Goal: Task Accomplishment & Management: Complete application form

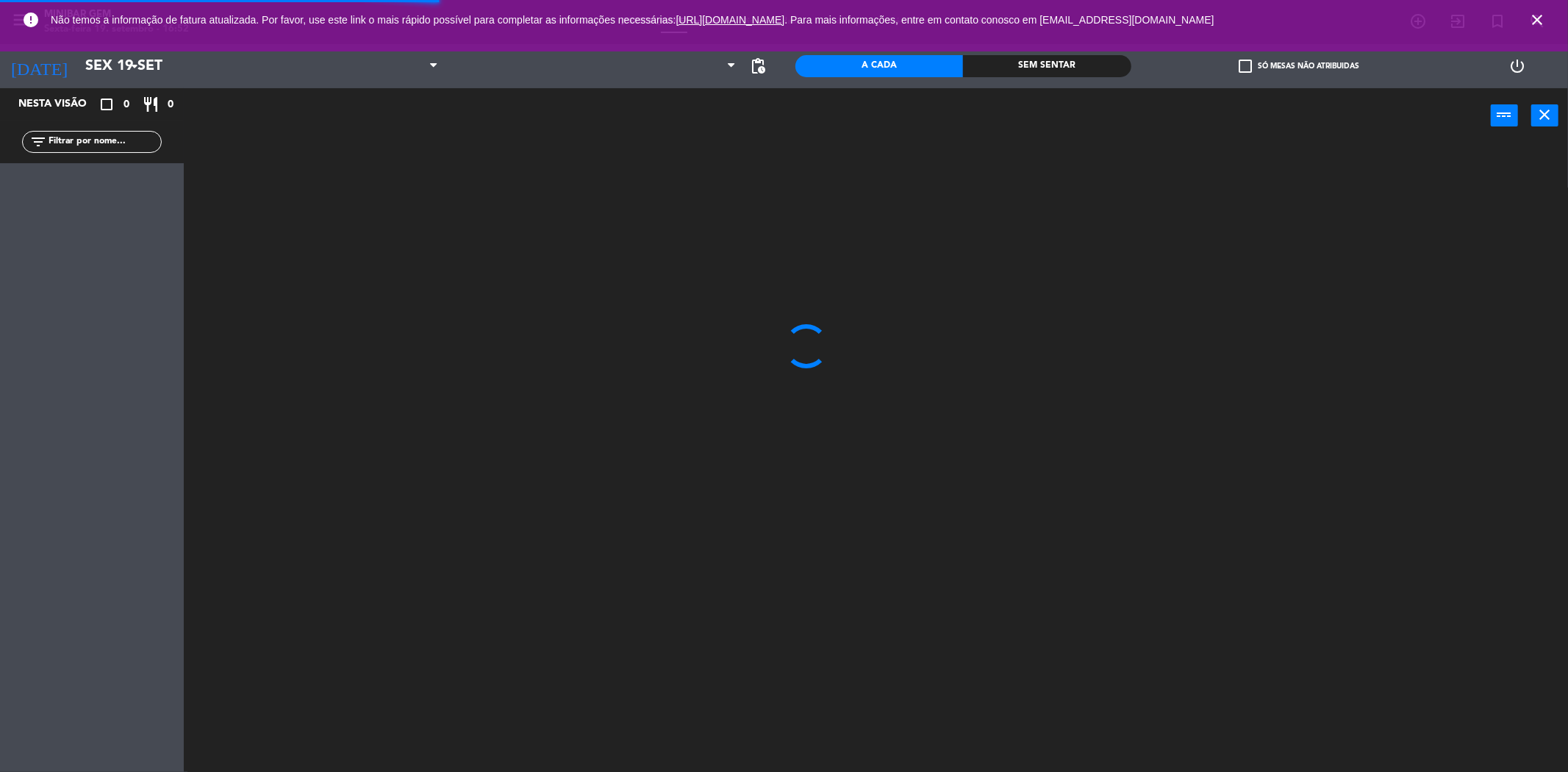
click at [1534, 22] on icon "close" at bounding box center [1536, 19] width 18 height 18
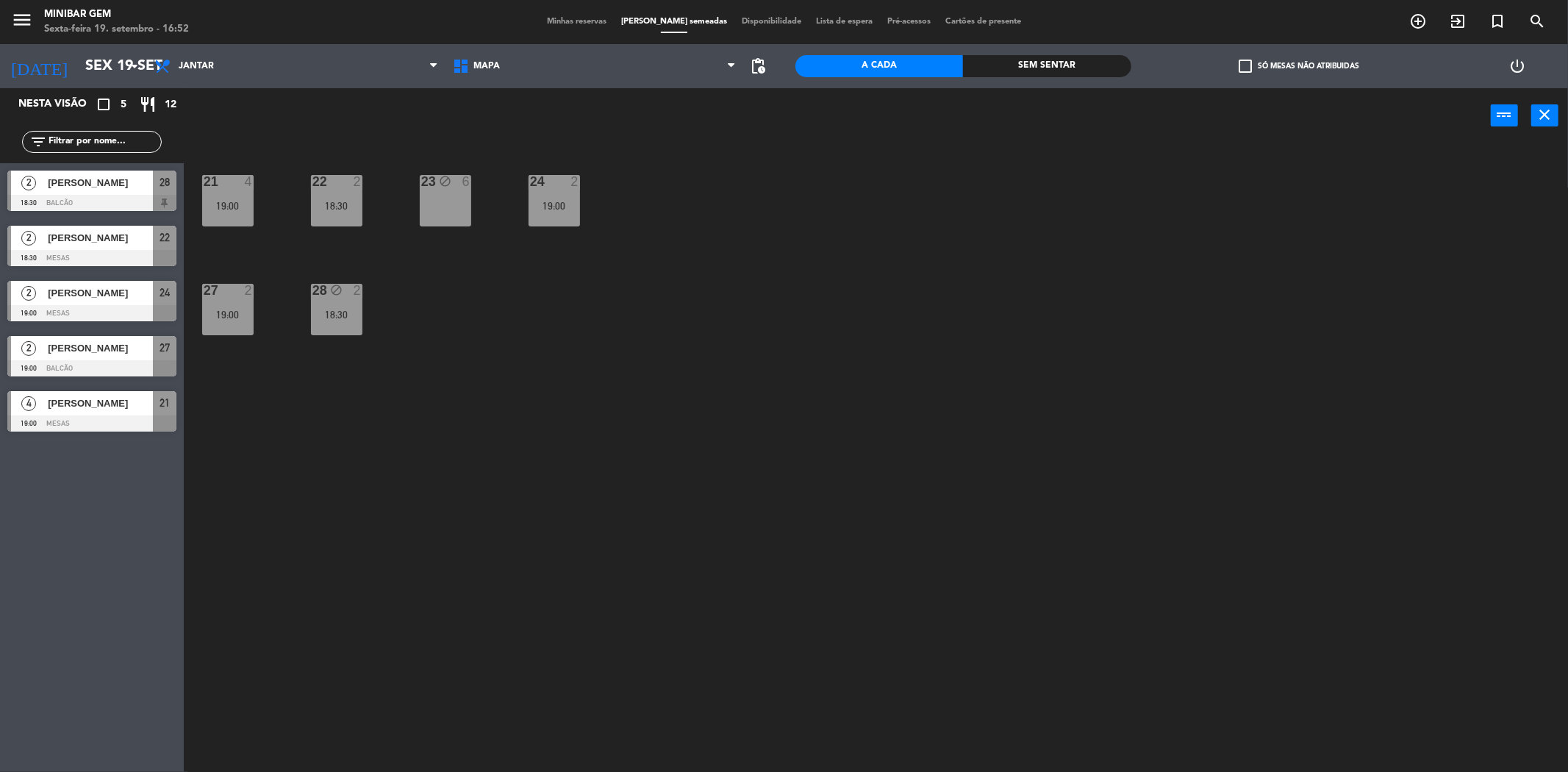
click at [569, 18] on span "Minhas reservas" at bounding box center [577, 22] width 74 height 8
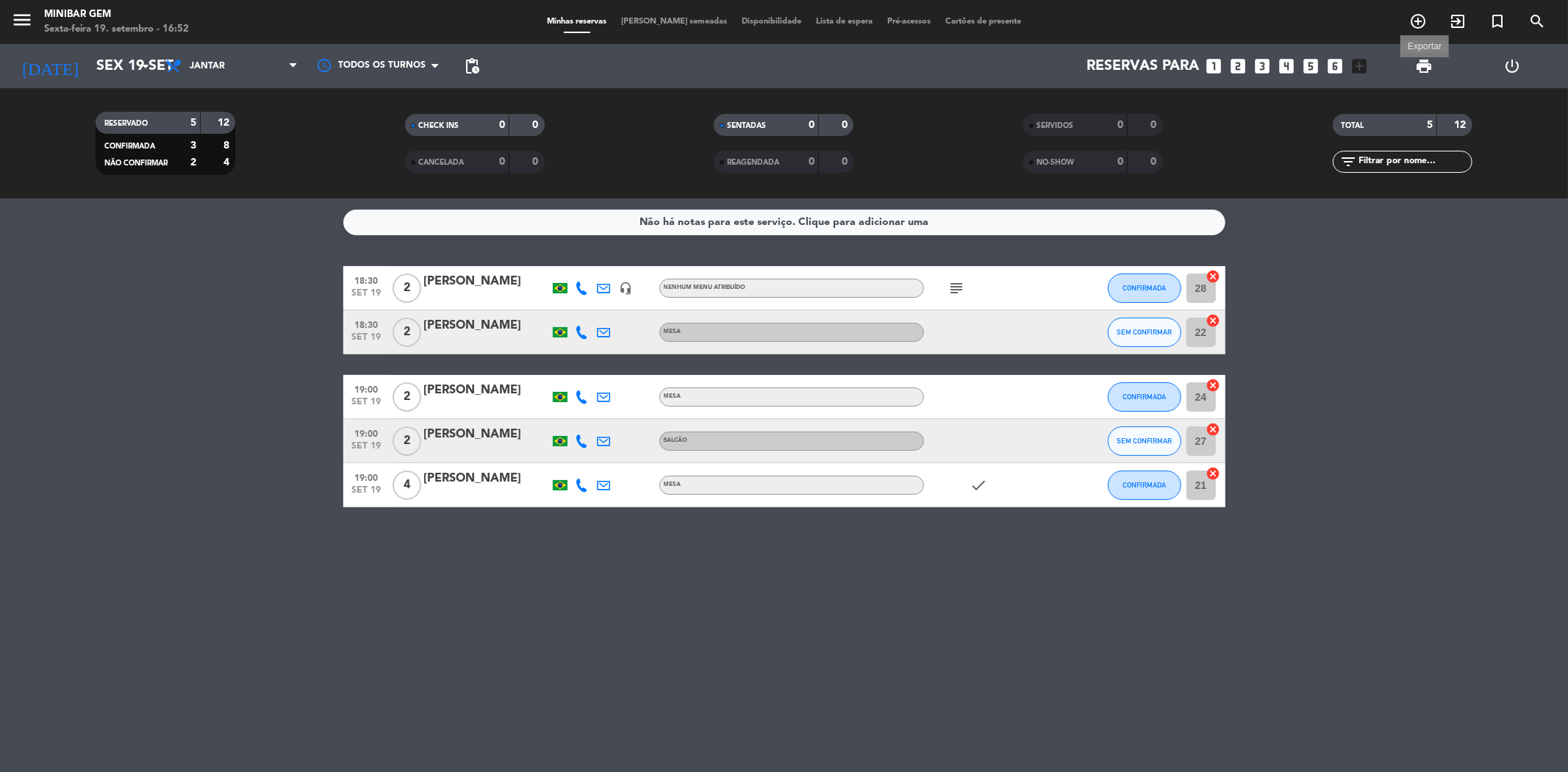
click at [1422, 67] on span "print" at bounding box center [1424, 66] width 18 height 18
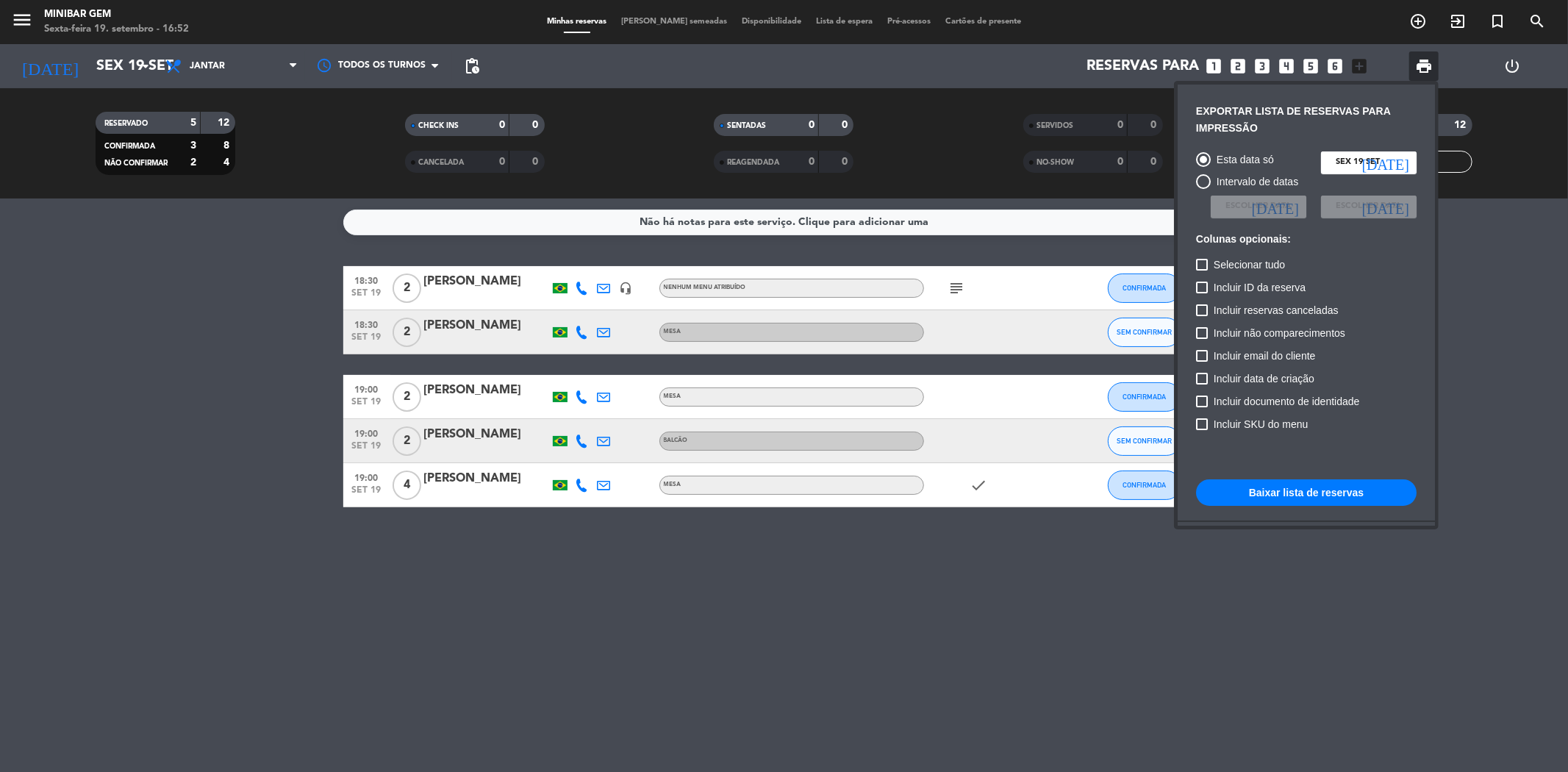
click at [1336, 324] on span "Incluir não comparecimentos" at bounding box center [1279, 332] width 132 height 18
click at [1202, 339] on input "Incluir não comparecimentos" at bounding box center [1201, 339] width 1 height 1
checkbox input "true"
click at [1306, 500] on button "Baixar lista de reservas" at bounding box center [1306, 492] width 220 height 27
click at [18, 16] on div at bounding box center [784, 386] width 1568 height 772
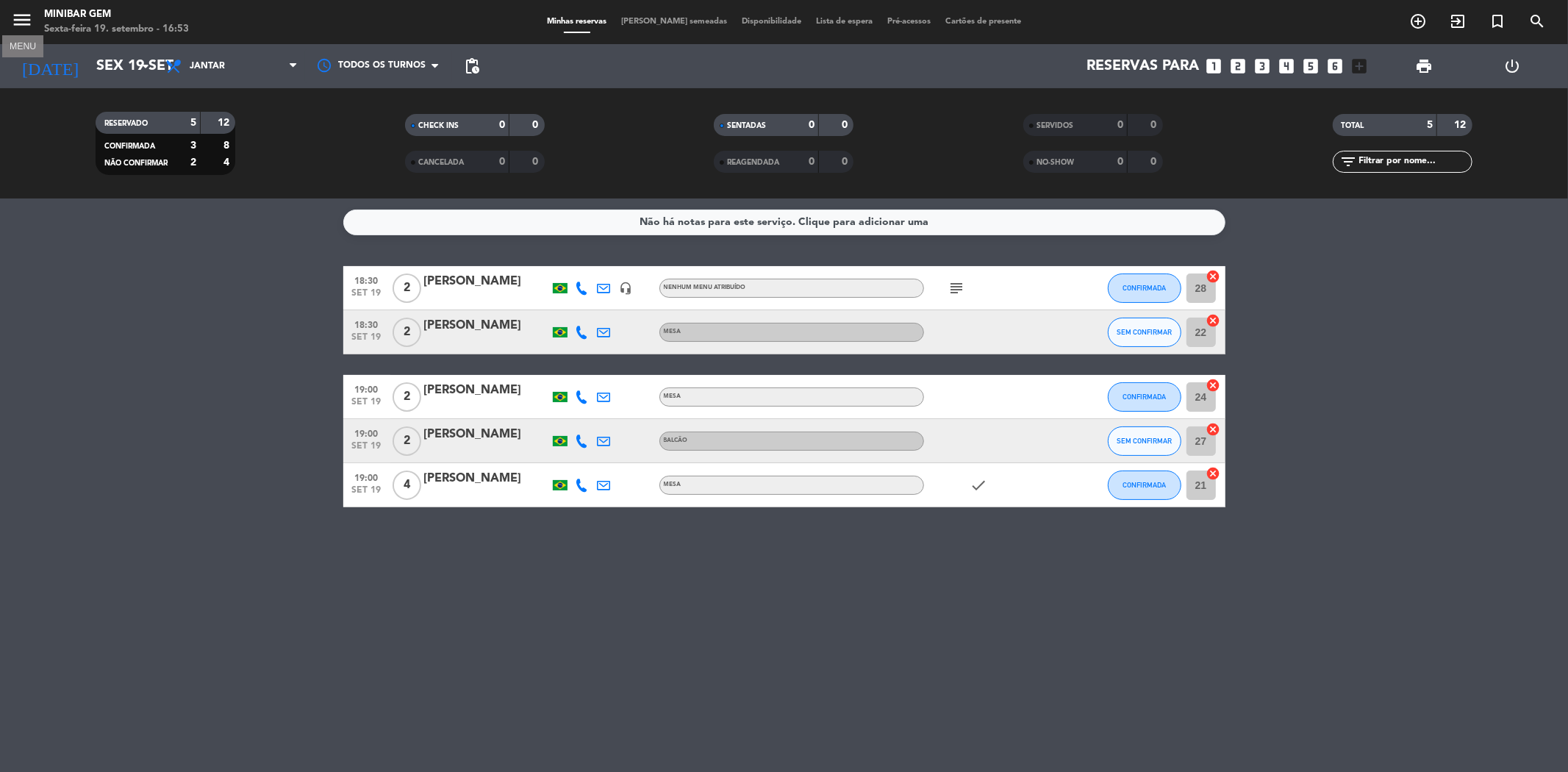
click at [18, 16] on icon "menu" at bounding box center [22, 20] width 22 height 22
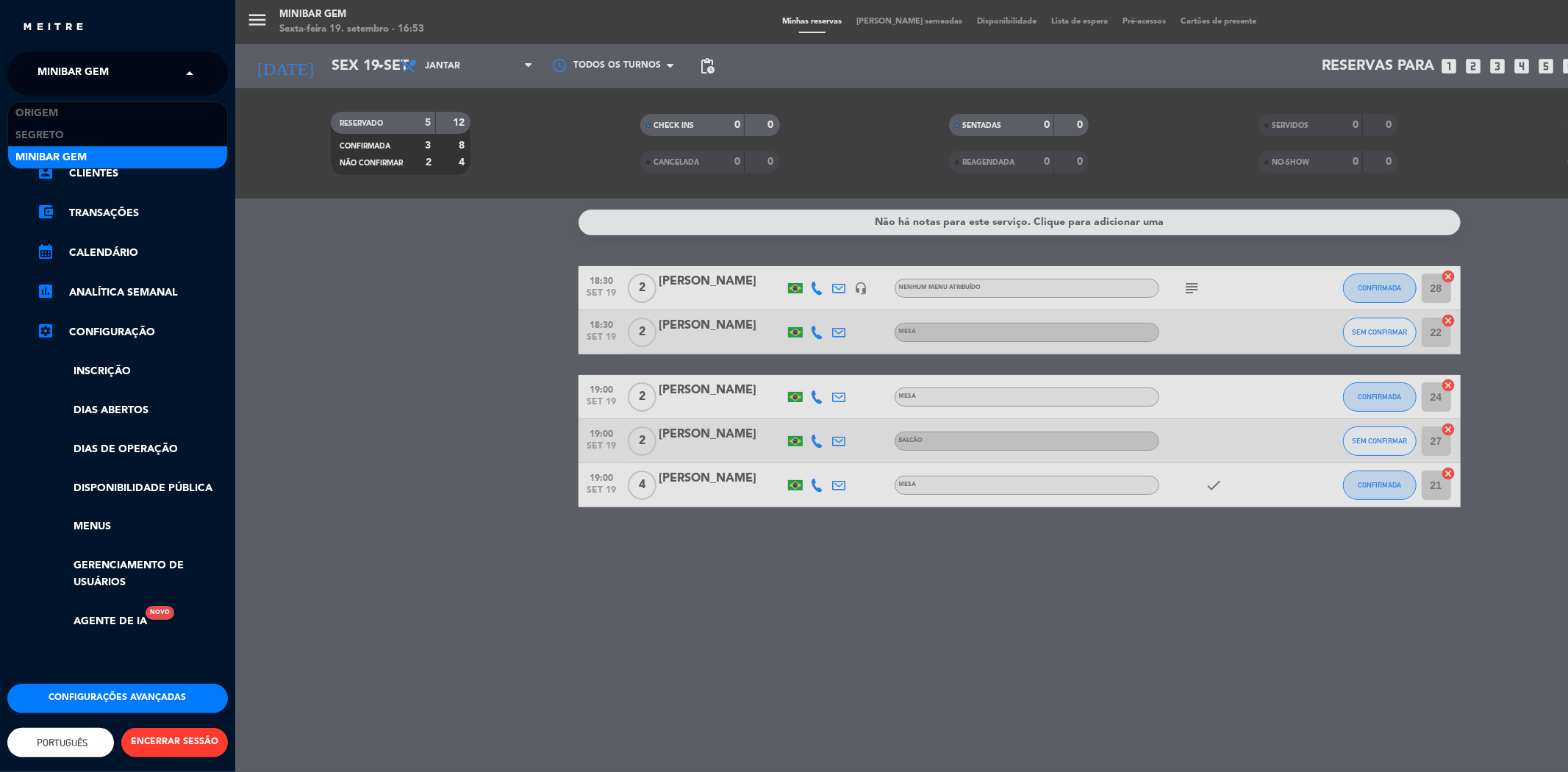
click at [133, 74] on input "text" at bounding box center [118, 74] width 179 height 33
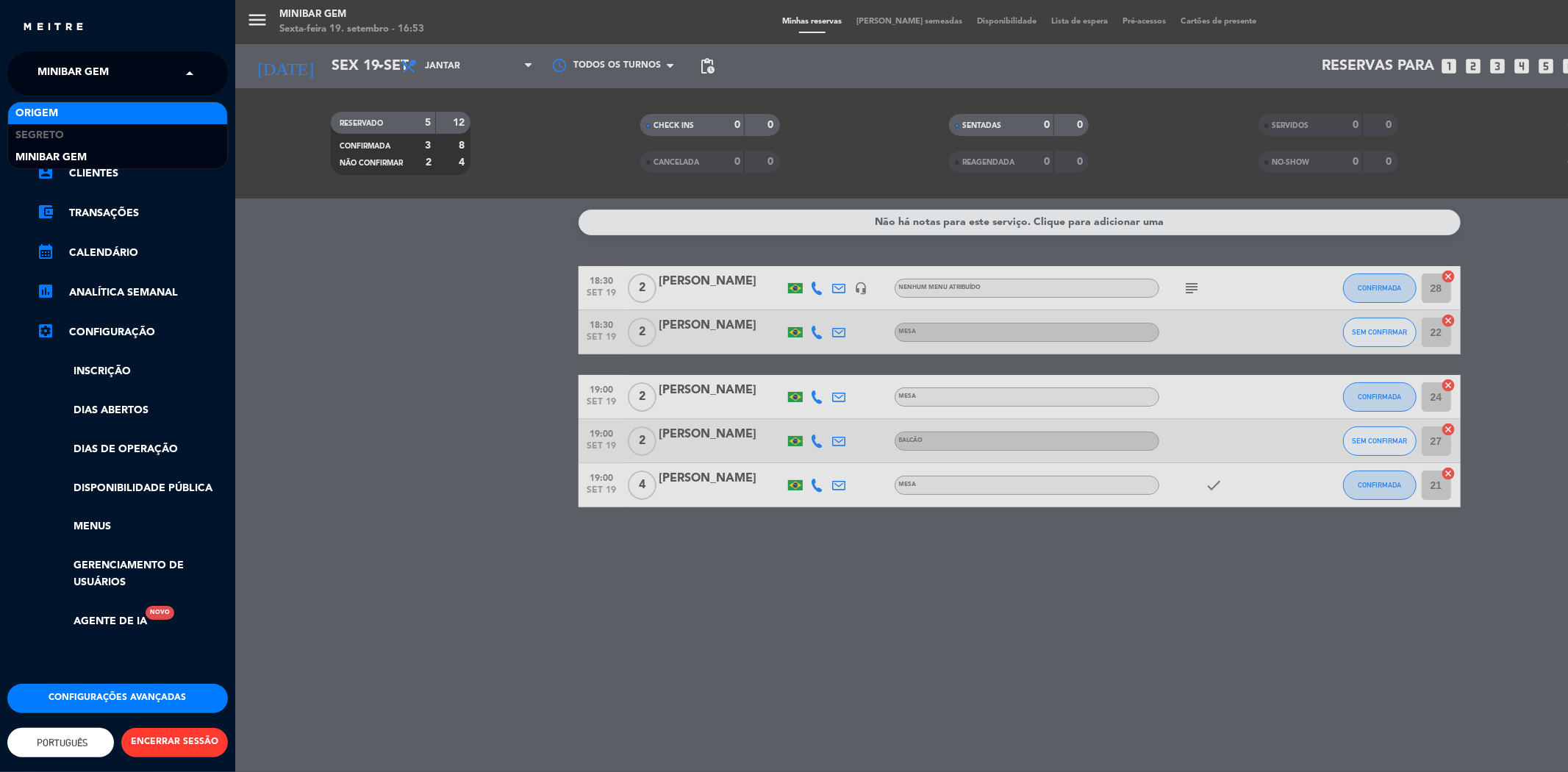
click at [120, 113] on div "Origem" at bounding box center [118, 113] width 219 height 22
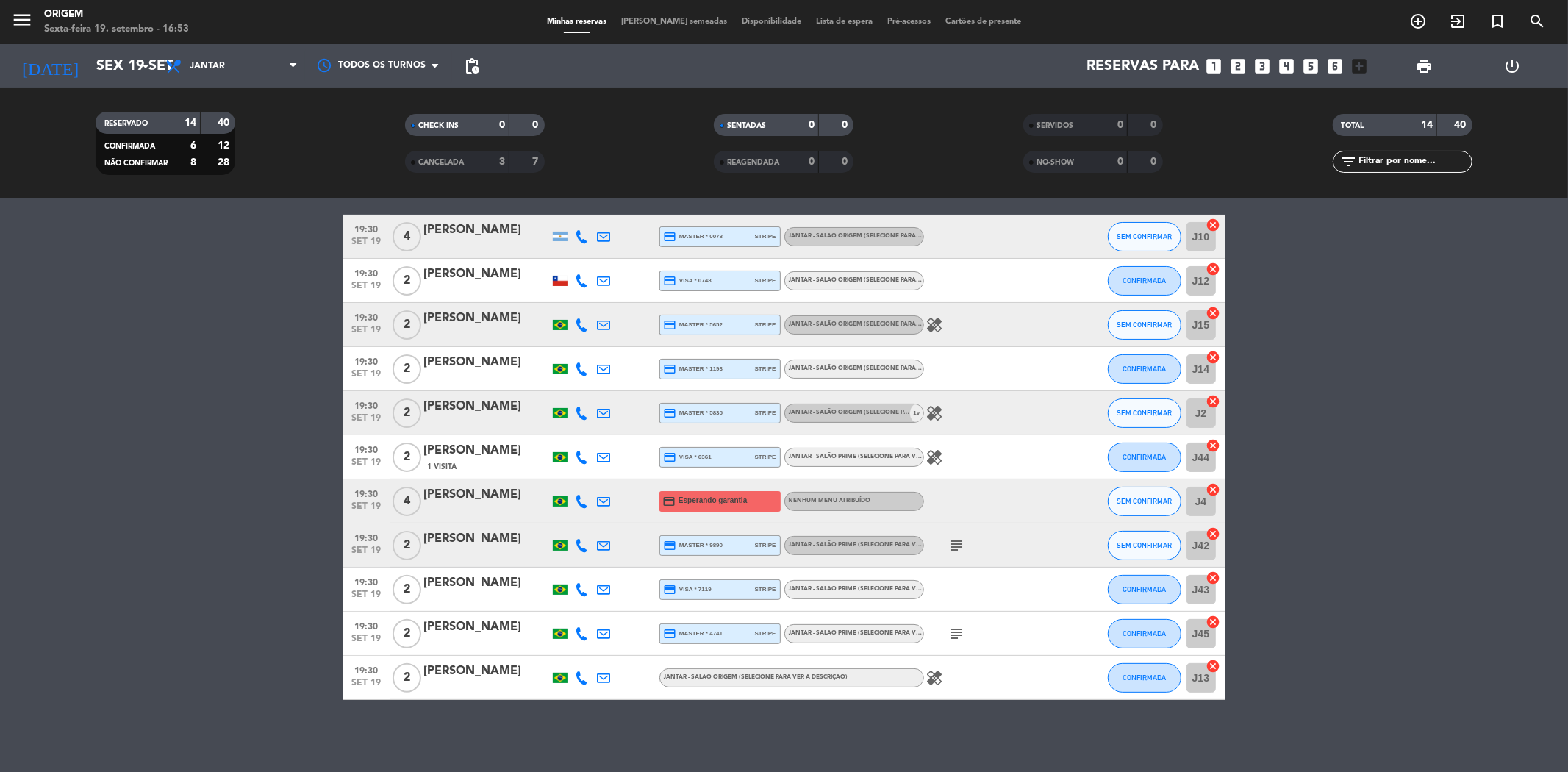
scroll to position [225, 0]
click at [577, 503] on icon at bounding box center [582, 501] width 13 height 13
click at [564, 473] on span "Copiar" at bounding box center [567, 475] width 31 height 15
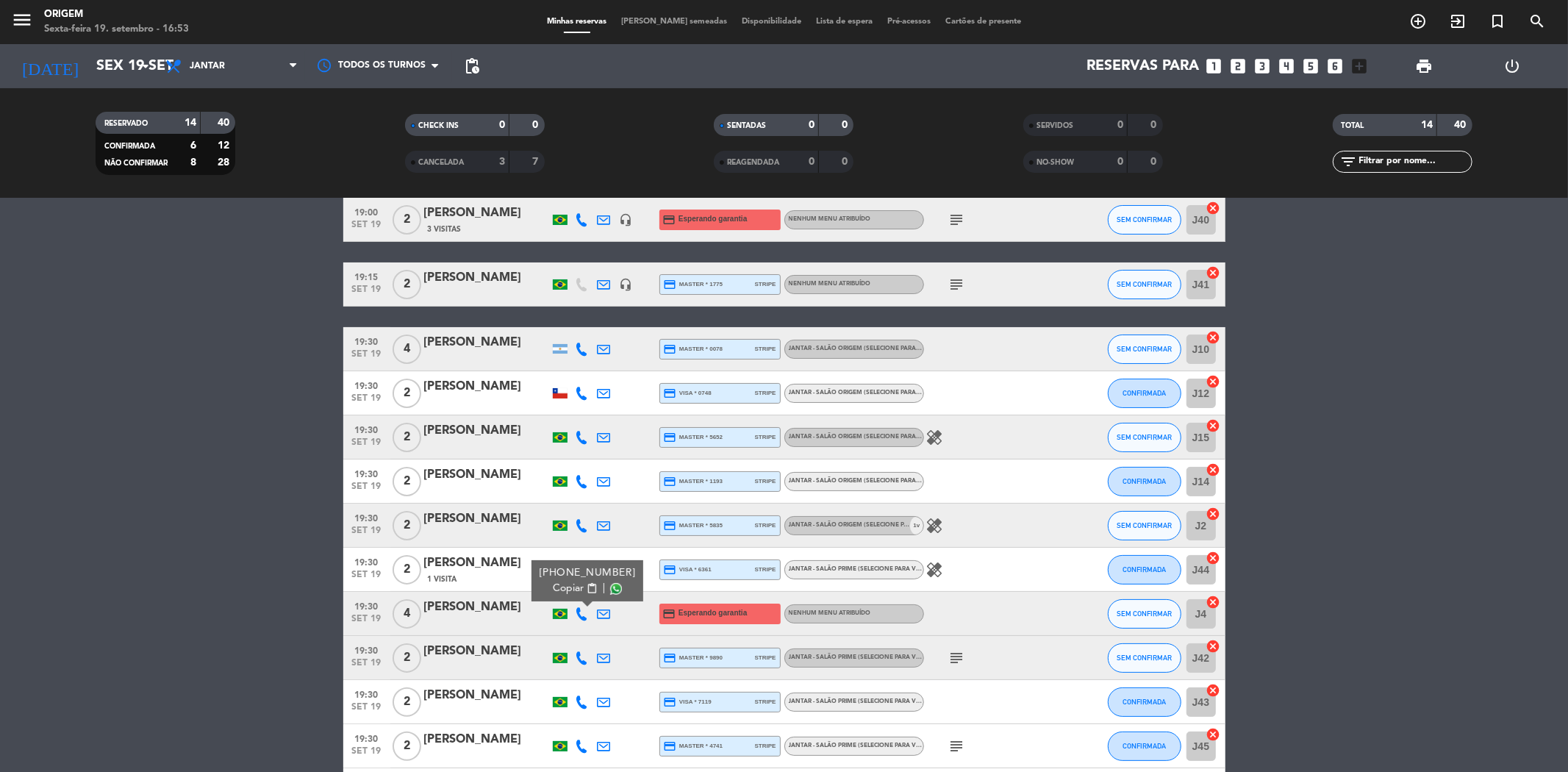
scroll to position [0, 0]
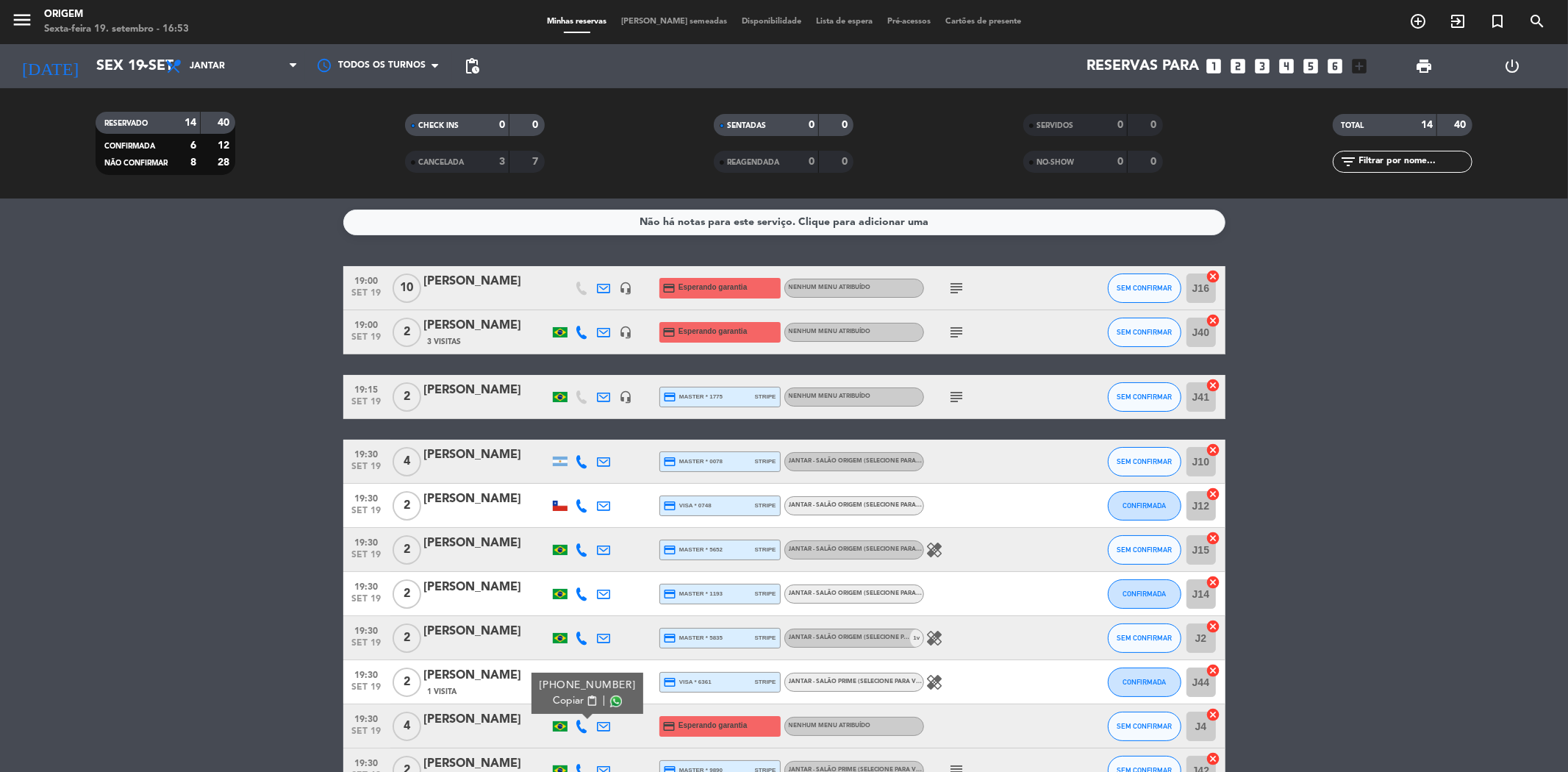
click at [583, 325] on icon at bounding box center [582, 332] width 13 height 13
click at [564, 309] on span "Copiar" at bounding box center [567, 307] width 31 height 15
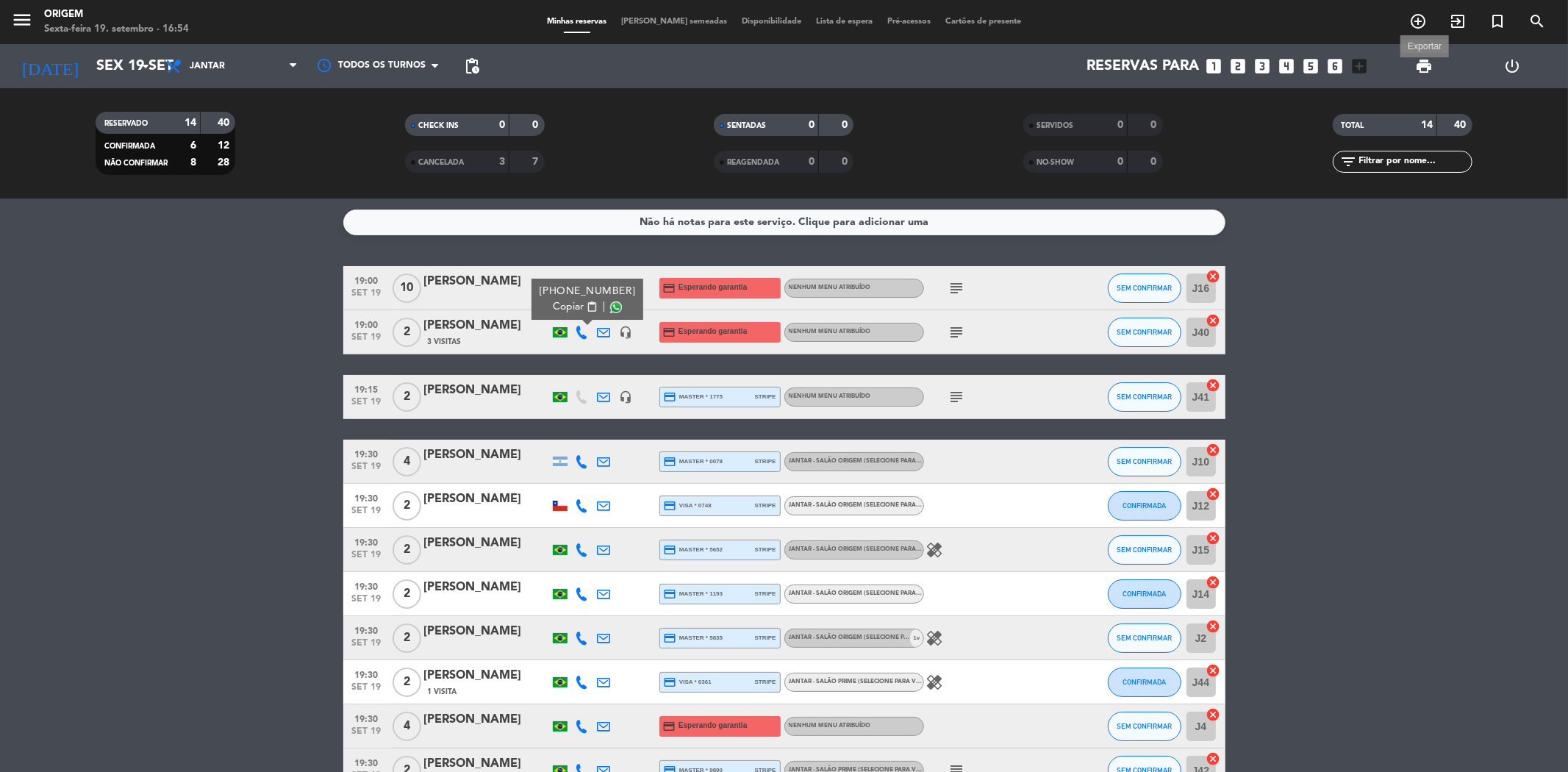
click at [1417, 58] on span "print" at bounding box center [1424, 66] width 18 height 18
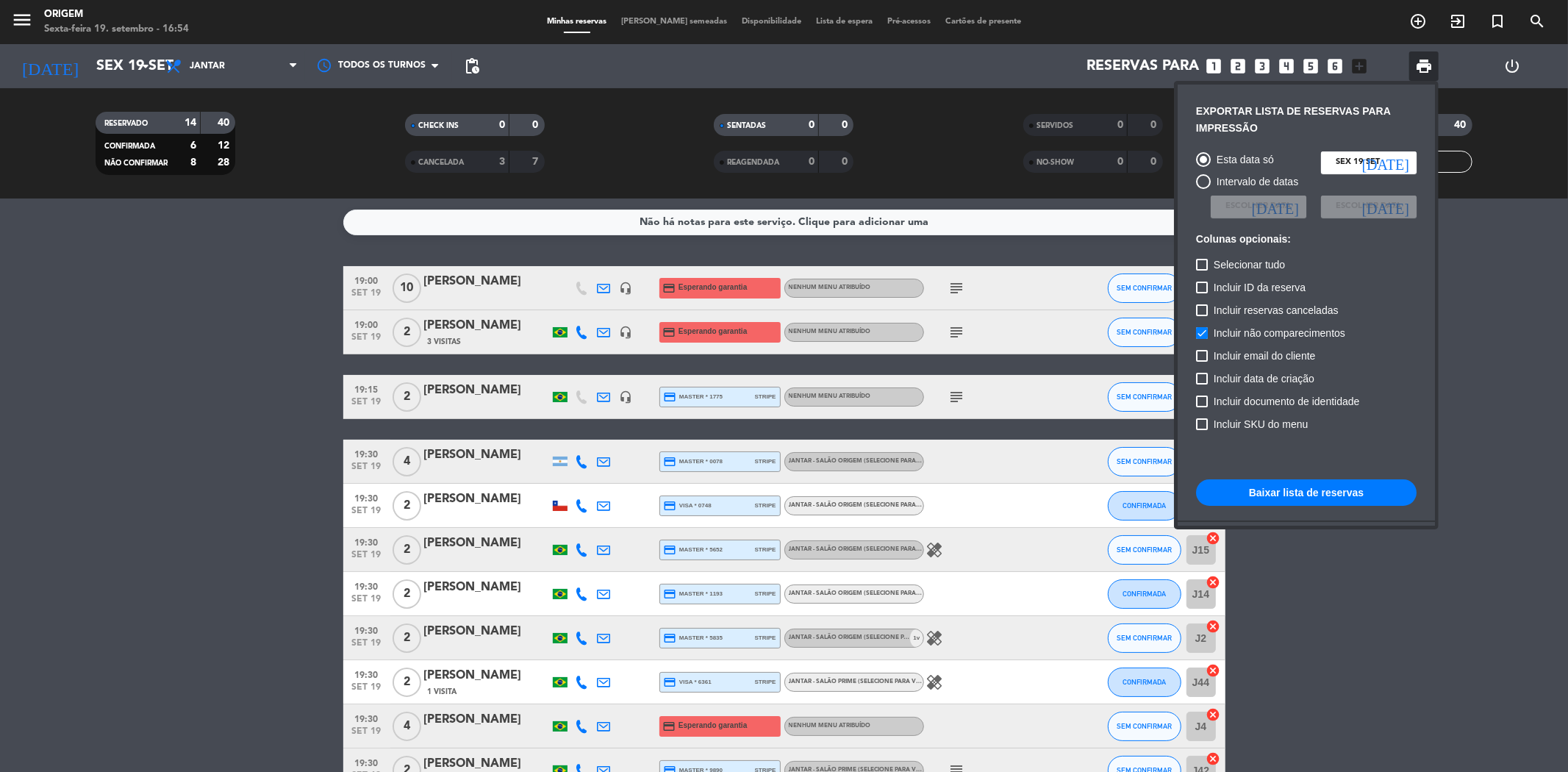
click at [1330, 497] on button "Baixar lista de reservas" at bounding box center [1306, 492] width 220 height 27
click at [118, 66] on div at bounding box center [784, 386] width 1568 height 772
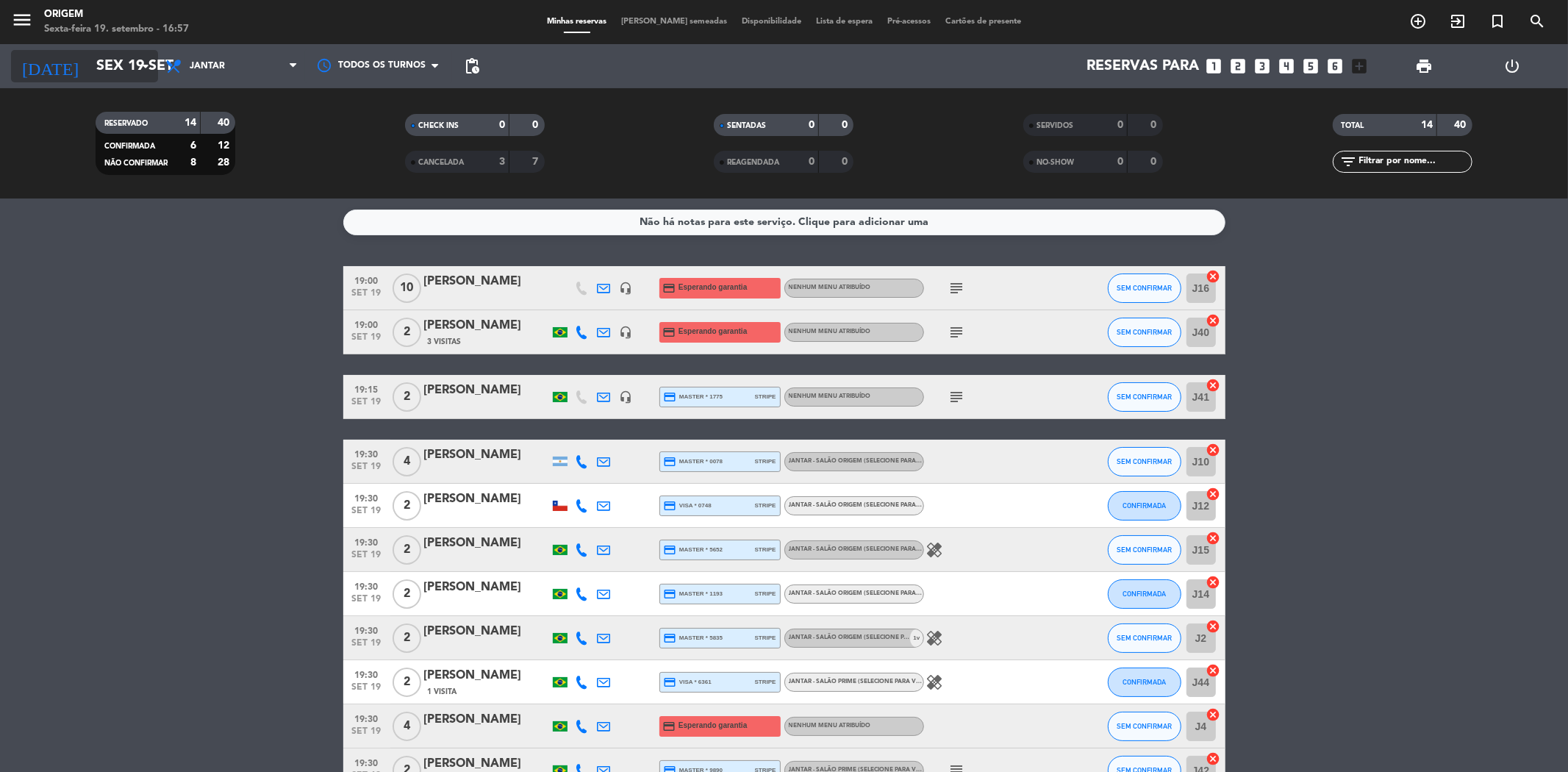
click at [118, 65] on input "Sex 19 set" at bounding box center [183, 66] width 187 height 33
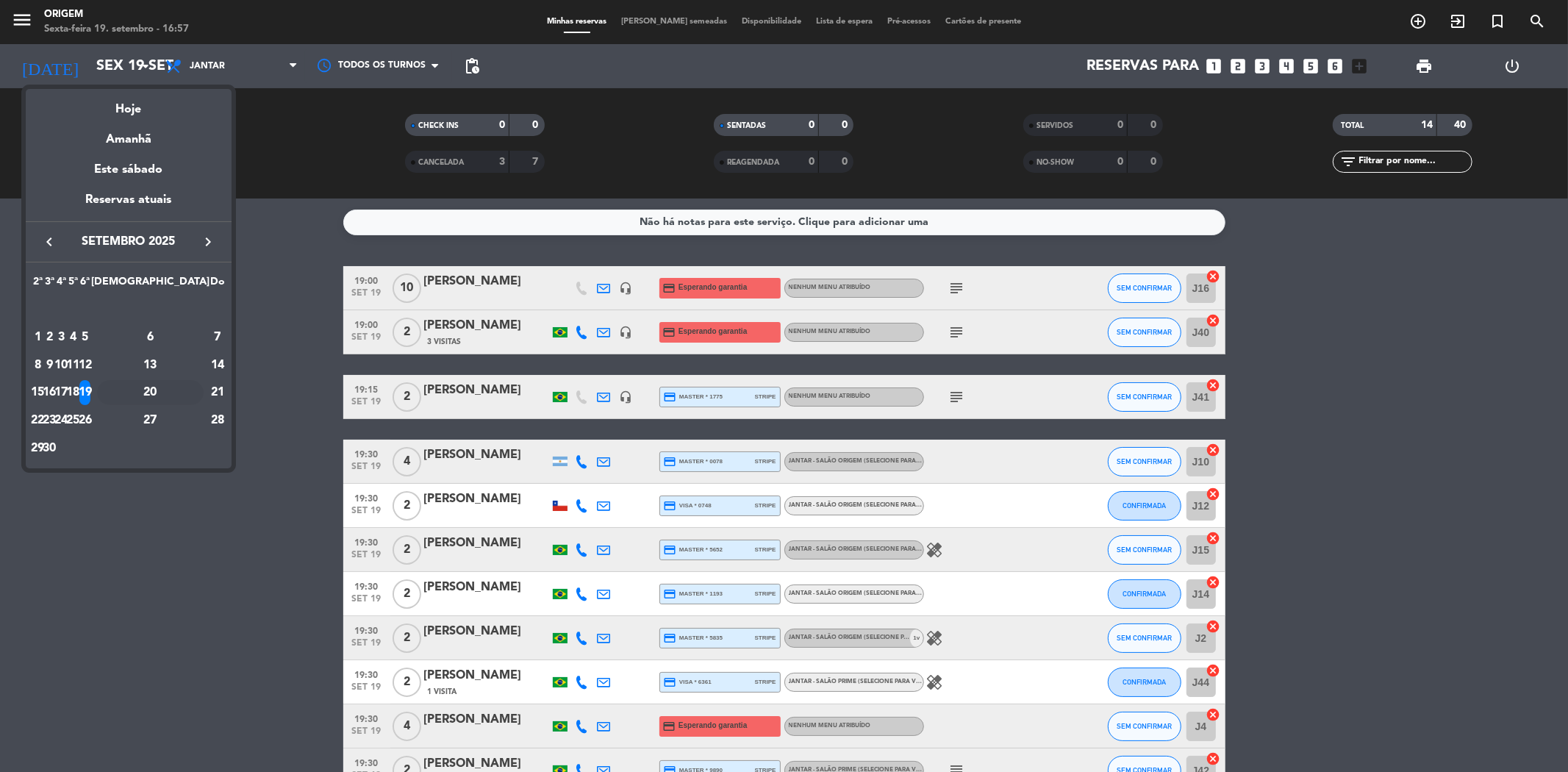
click at [184, 388] on div "20" at bounding box center [150, 392] width 107 height 25
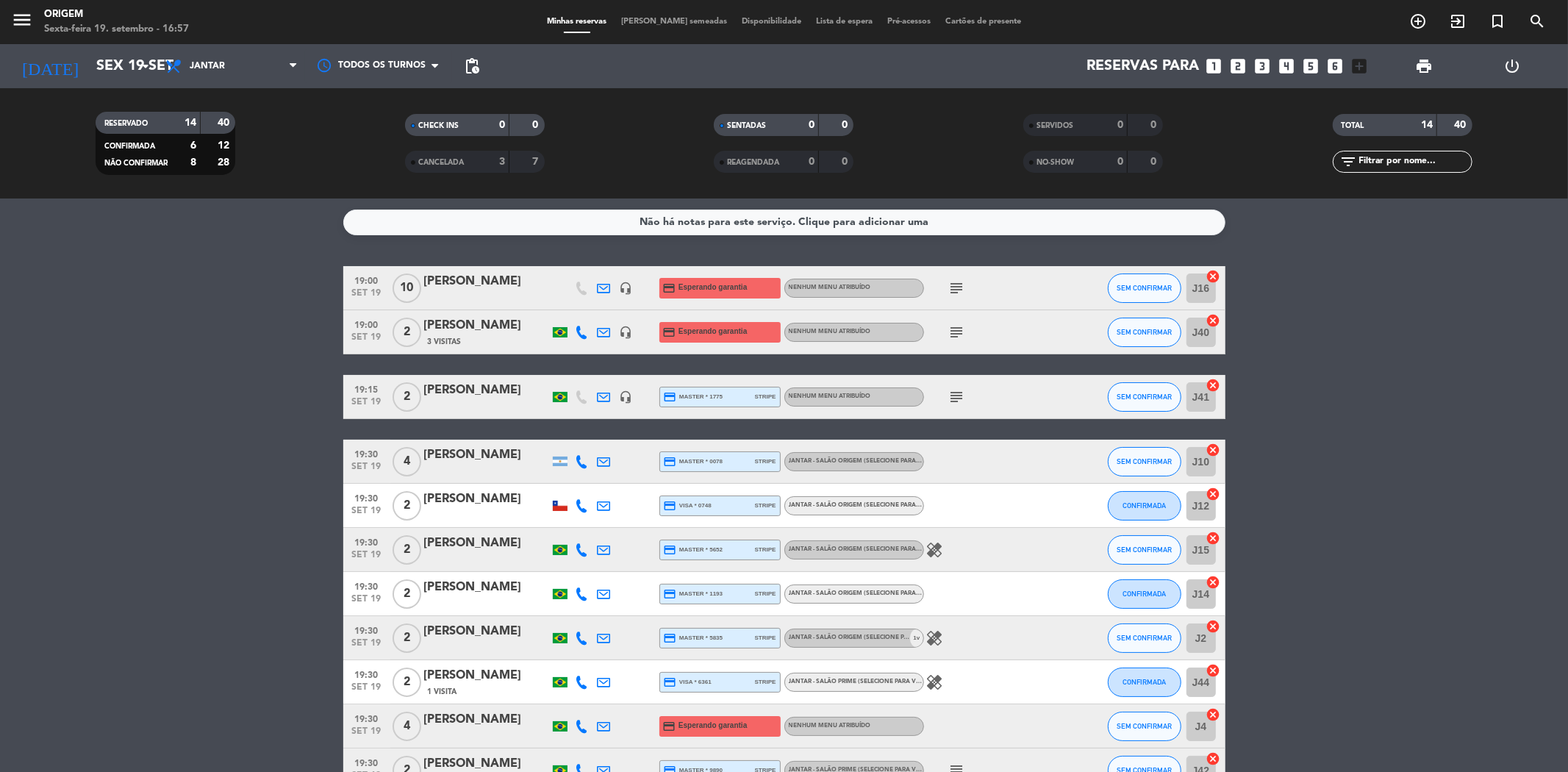
type input "Sáb 20 set"
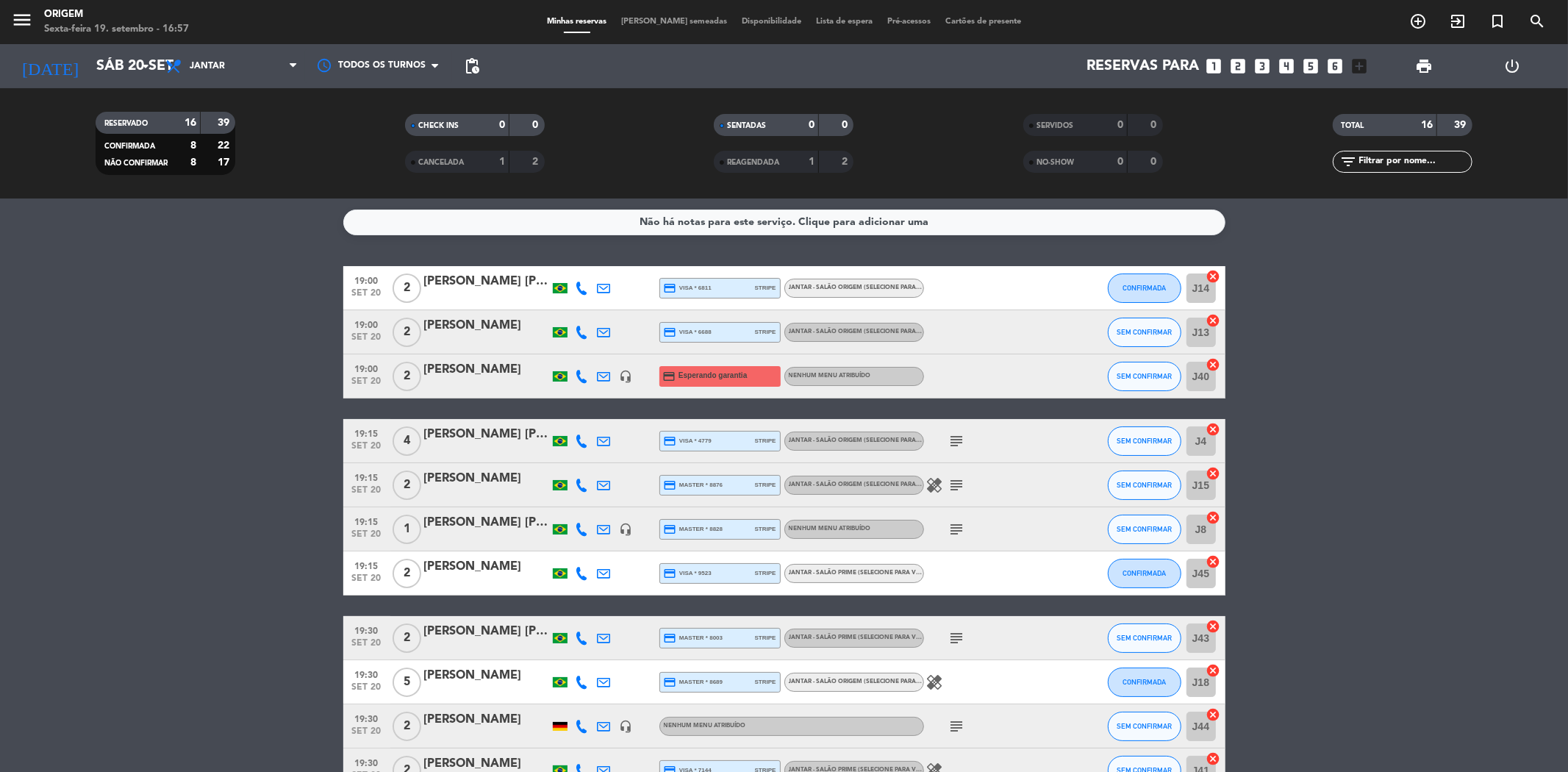
click at [651, 25] on span "[PERSON_NAME] semeadas" at bounding box center [674, 22] width 120 height 8
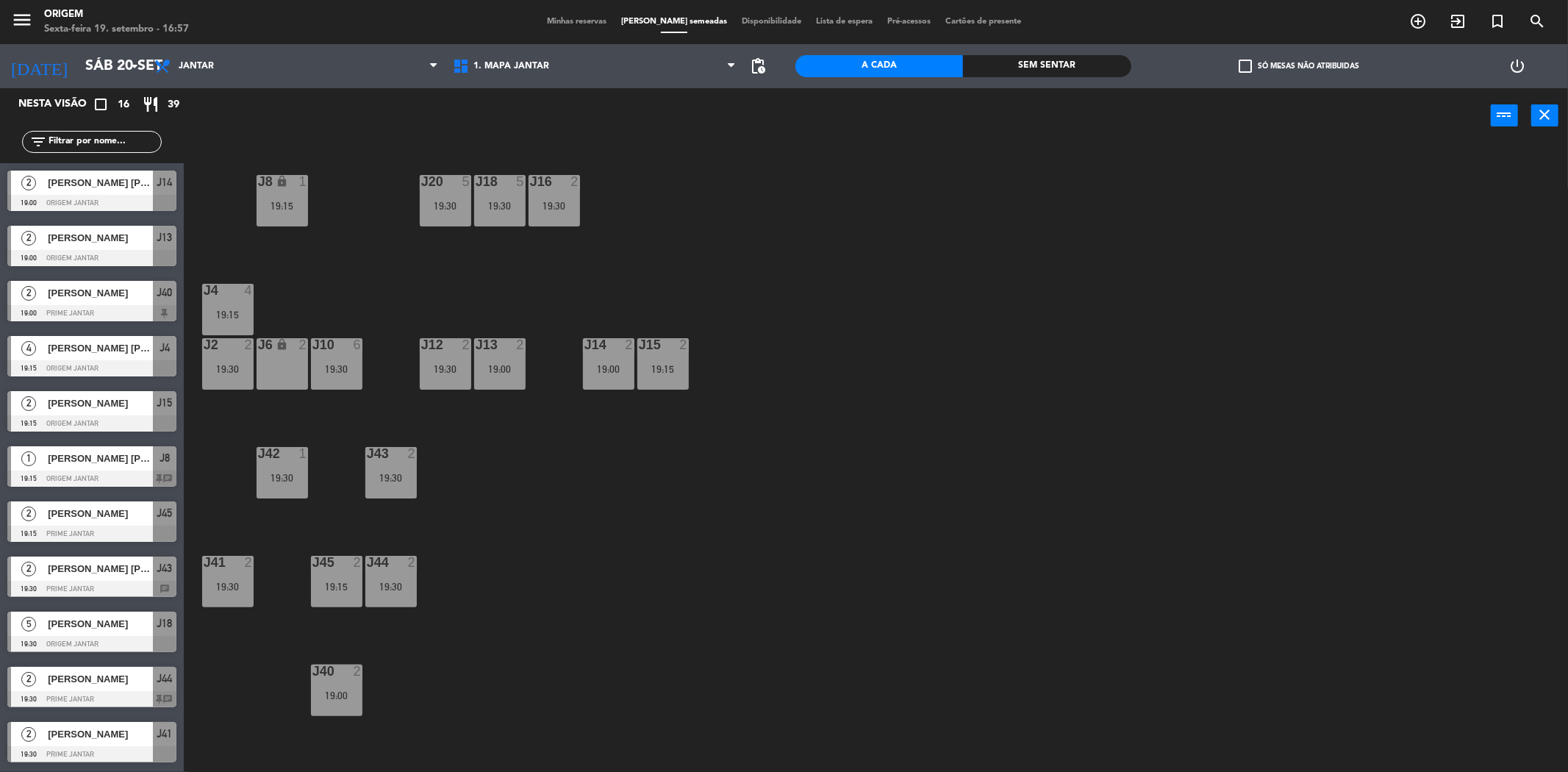
click at [121, 43] on div "menu Origem Sexta-feira 19. setembro - 16:57 Minhas reservas Mesas semeadas Dis…" at bounding box center [784, 22] width 1568 height 44
click at [125, 82] on div "[DATE] Sáb 20 set arrow_drop_down" at bounding box center [73, 66] width 147 height 33
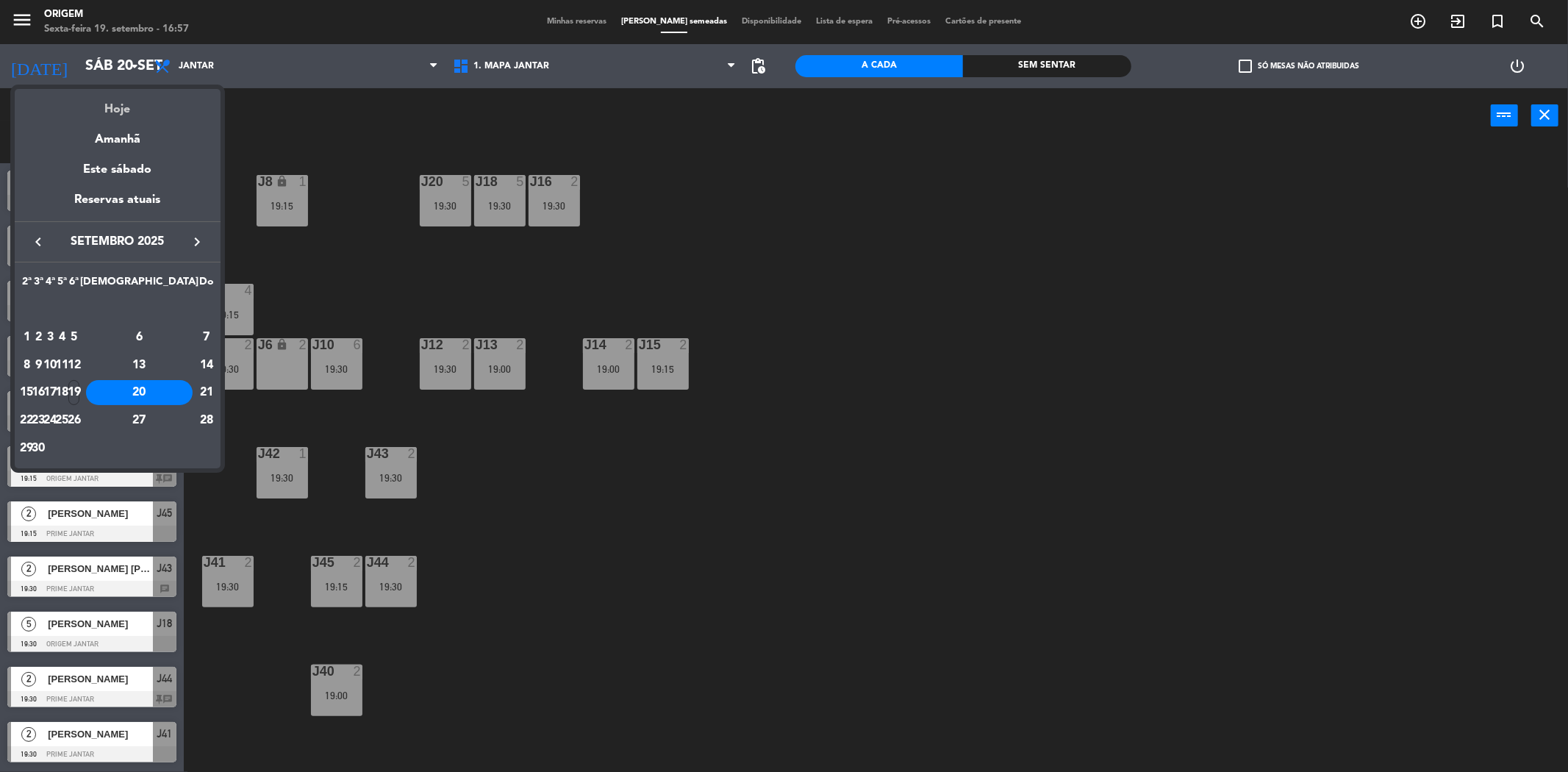
click at [144, 113] on div "Hoje" at bounding box center [118, 104] width 206 height 30
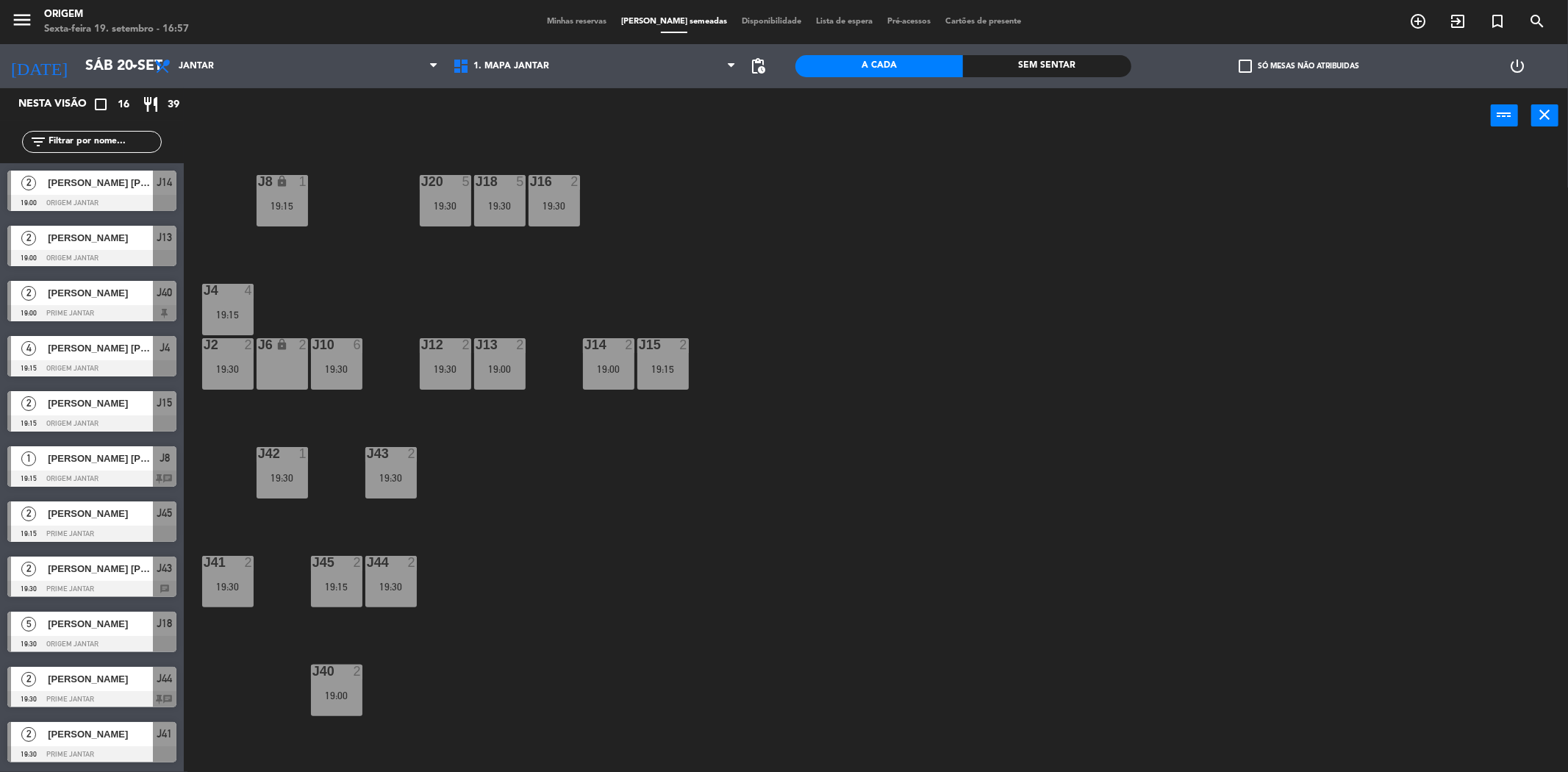
type input "Sex 19 set"
click at [259, 176] on div "J8" at bounding box center [258, 182] width 1 height 13
click at [759, 115] on button "[GEOGRAPHIC_DATA]" at bounding box center [744, 115] width 88 height 29
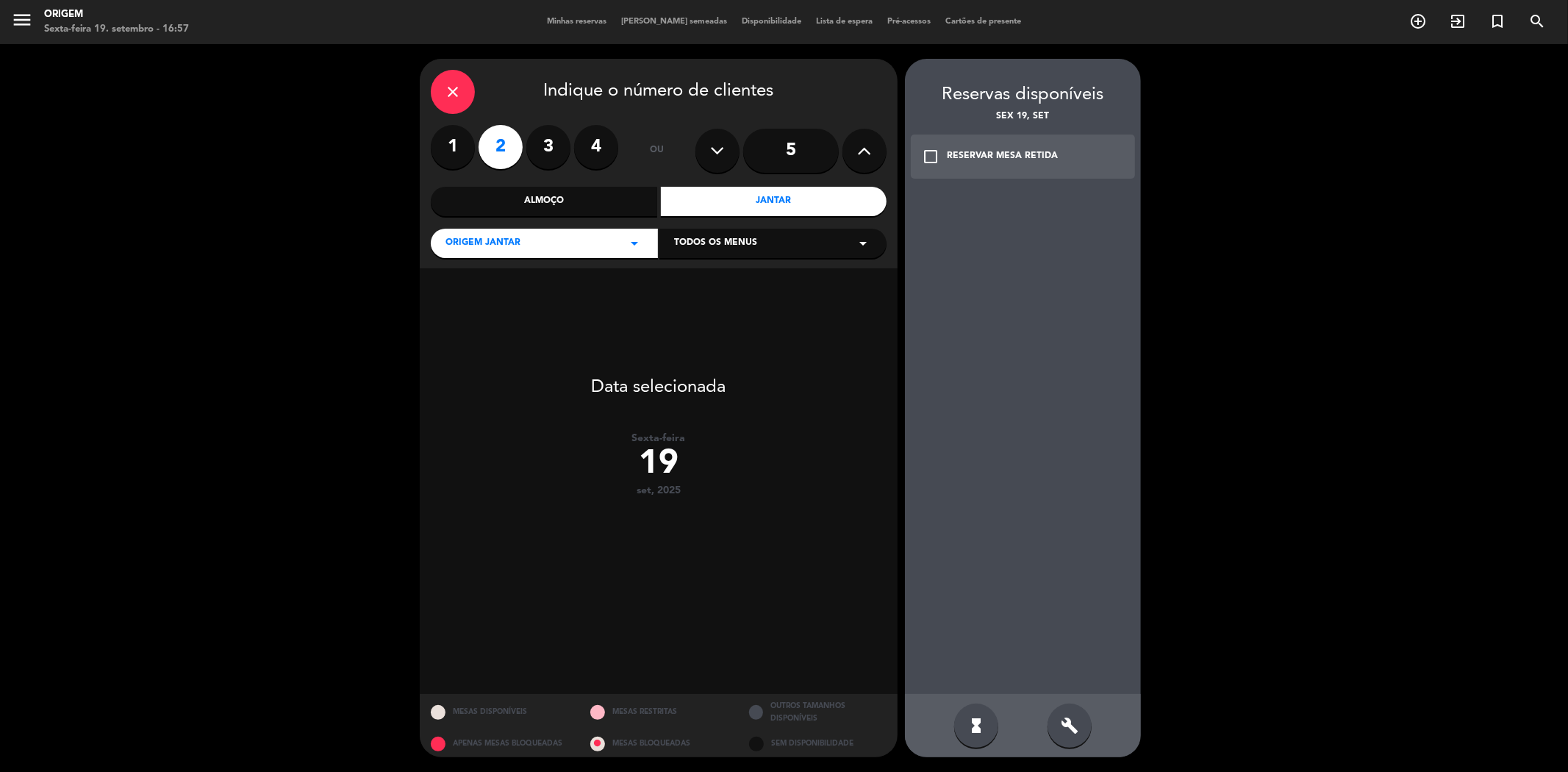
click at [442, 153] on label "1" at bounding box center [452, 147] width 44 height 44
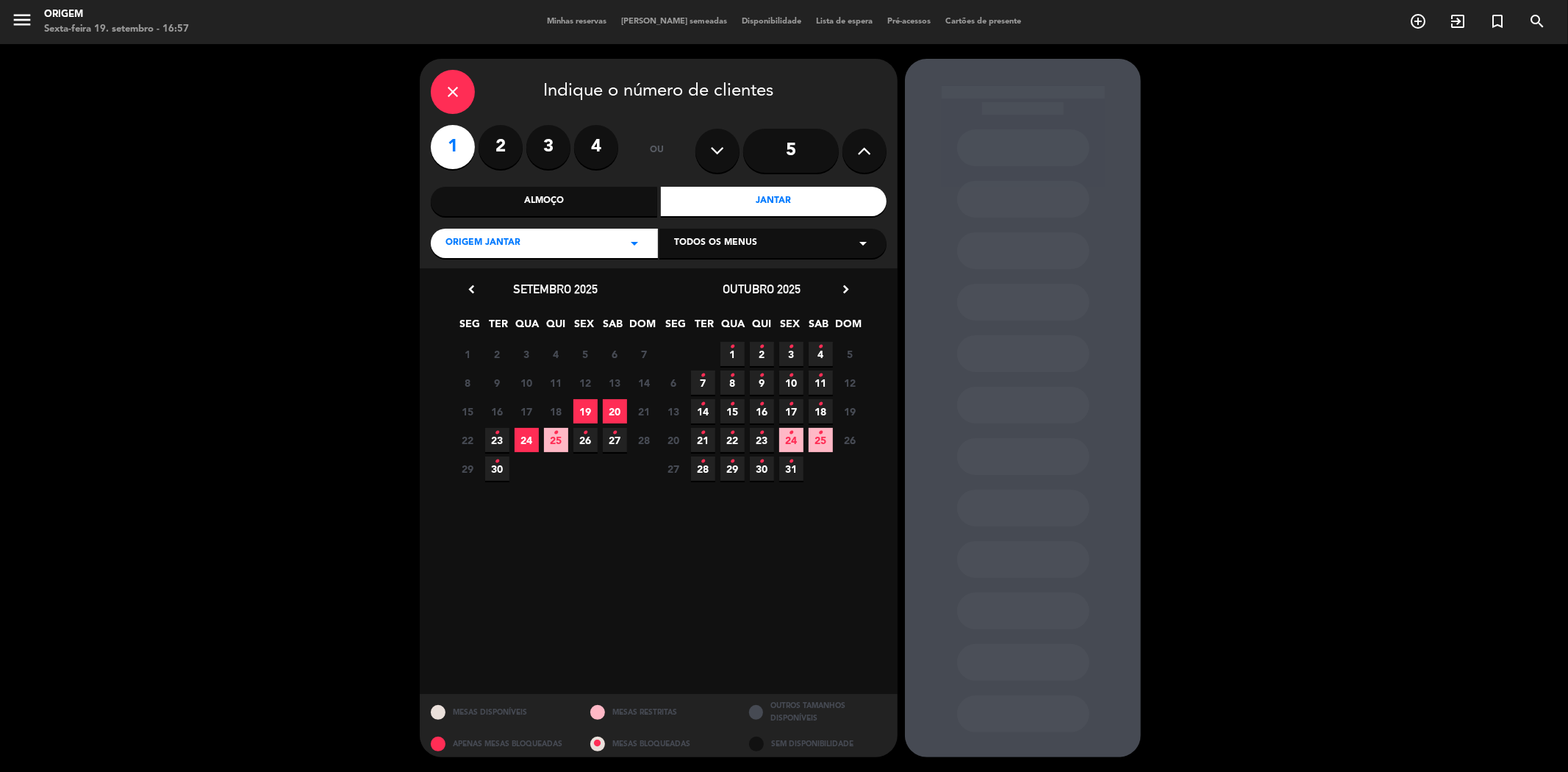
click at [583, 414] on span "19" at bounding box center [585, 411] width 24 height 24
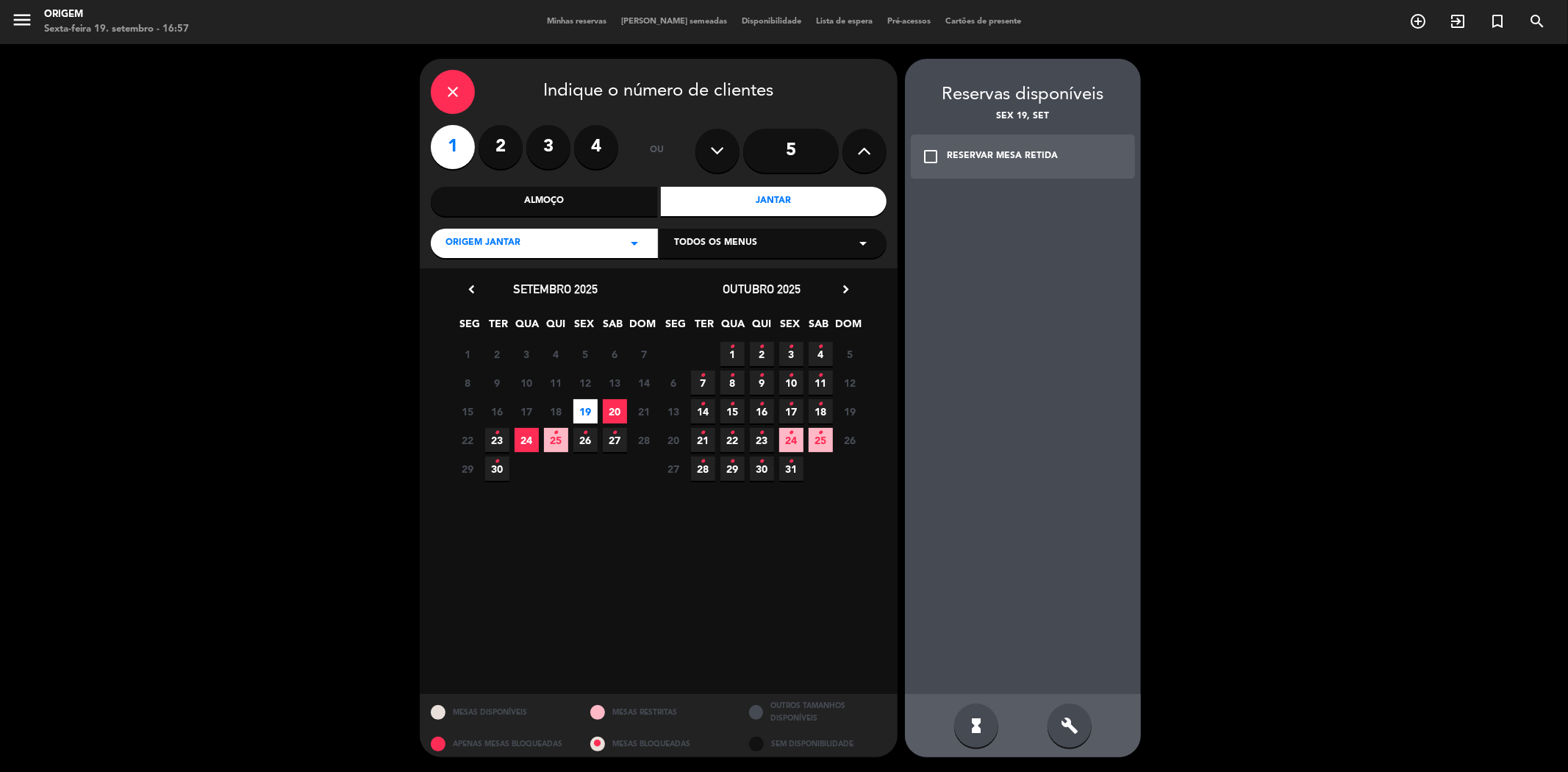
click at [1020, 144] on div "check_box_outline_blank RESERVAR MESA RETIDA" at bounding box center [1022, 156] width 224 height 44
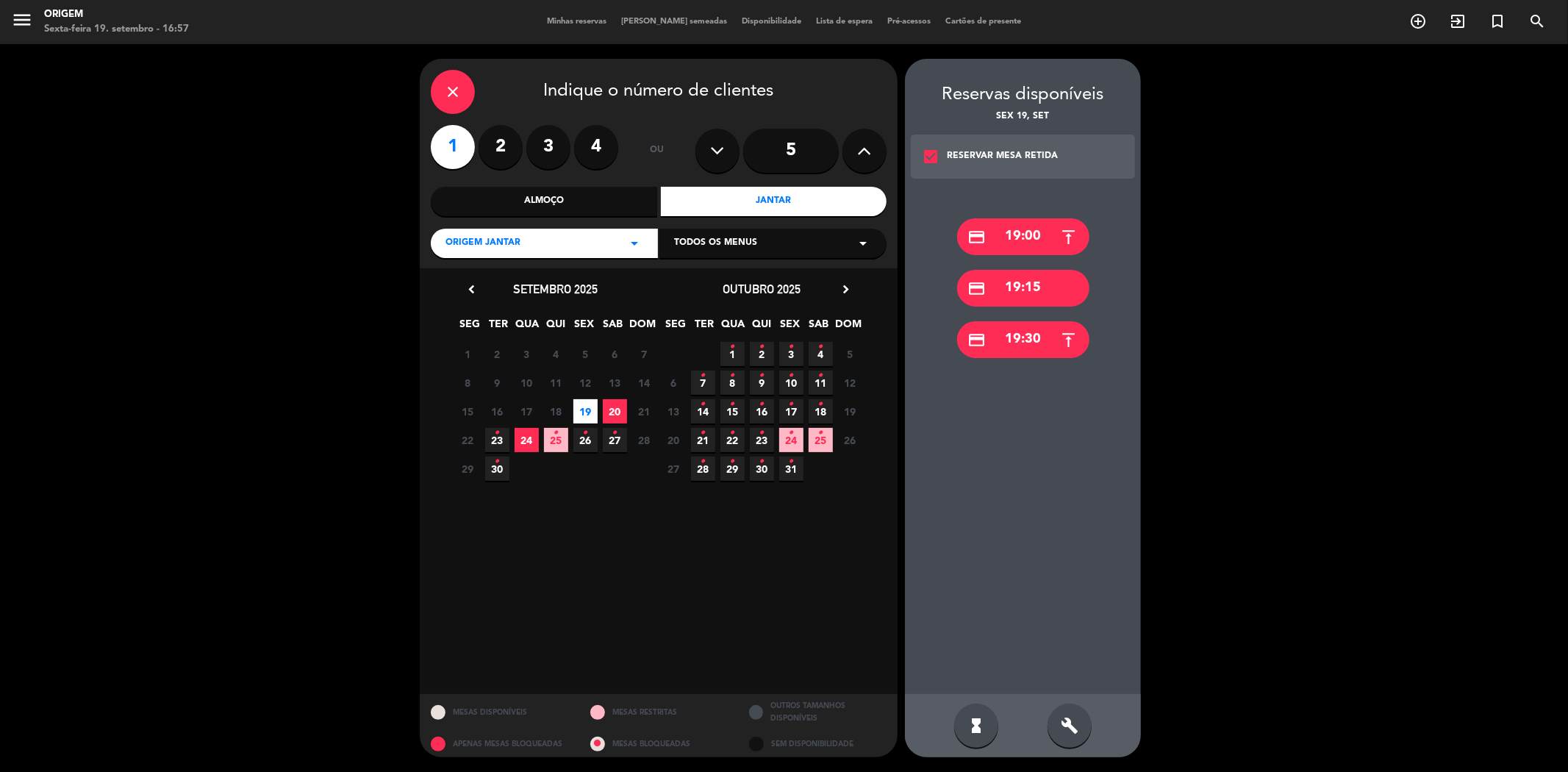
click at [1011, 234] on div "credit_card 19:00" at bounding box center [1023, 237] width 133 height 37
click at [0, 0] on div at bounding box center [0, 0] width 0 height 0
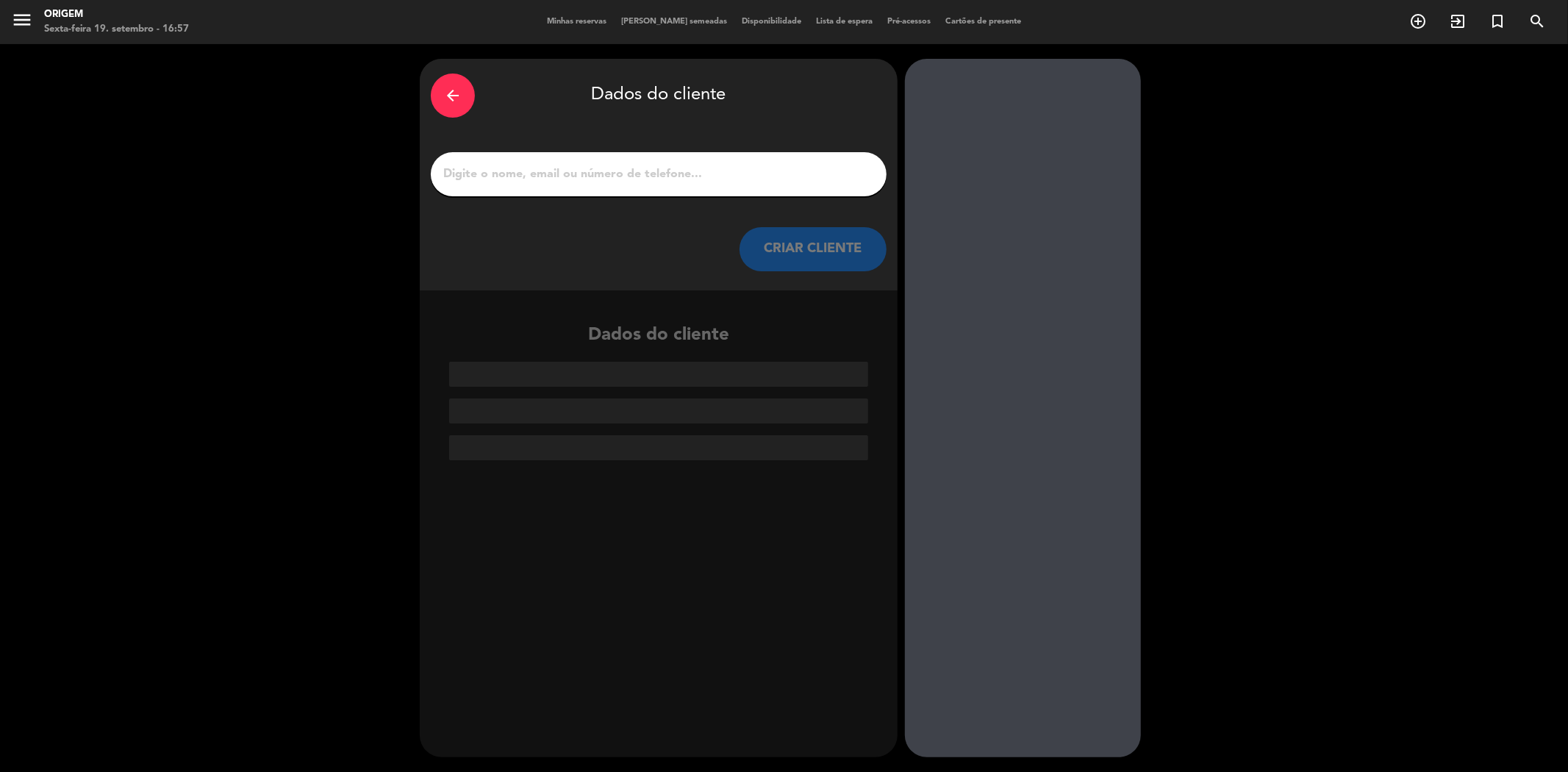
click at [679, 182] on input "1" at bounding box center [658, 174] width 434 height 21
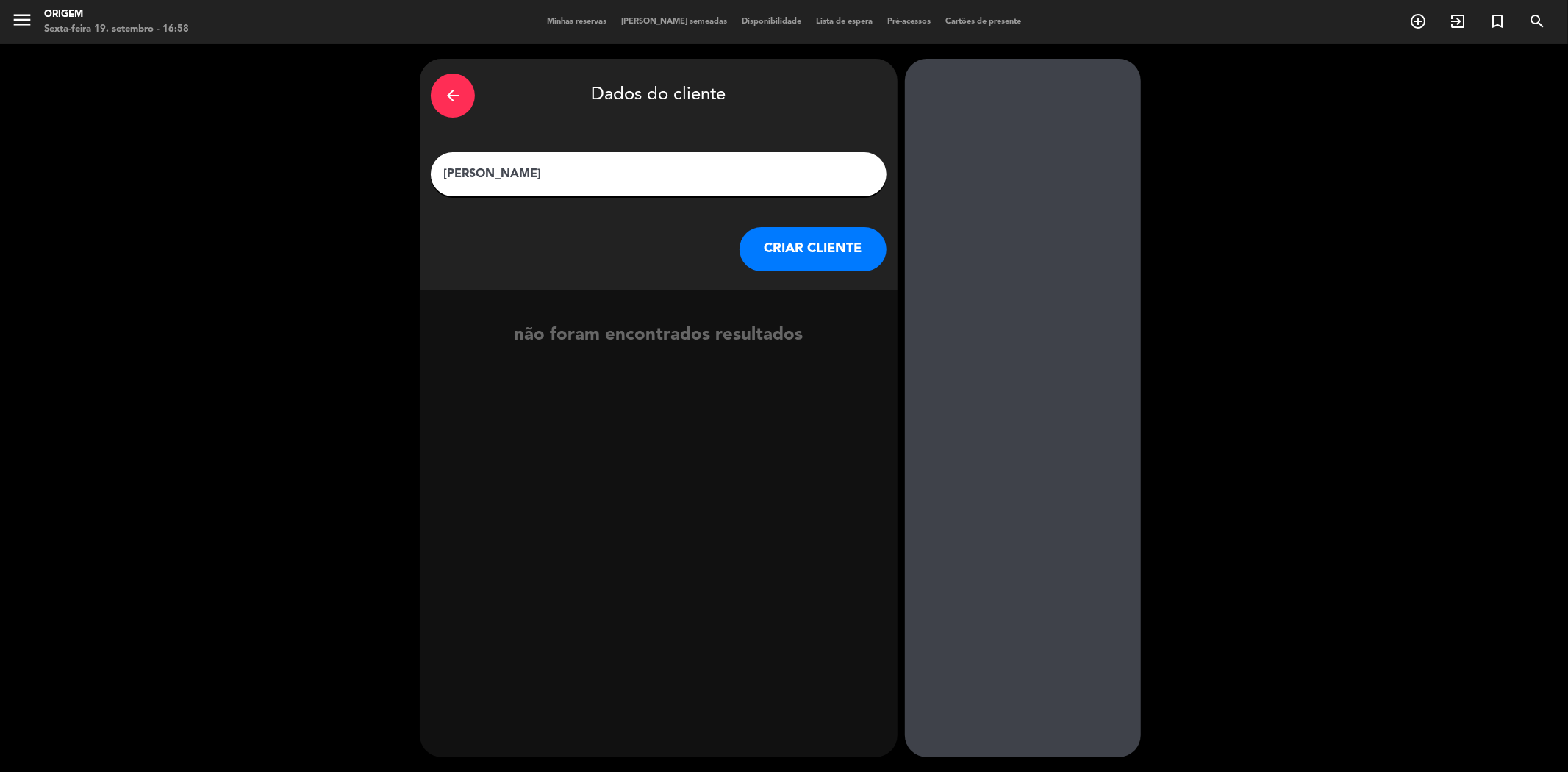
click at [519, 176] on input "[PERSON_NAME]" at bounding box center [658, 174] width 434 height 21
click at [519, 177] on input "[PERSON_NAME]" at bounding box center [658, 174] width 434 height 21
type input "[PERSON_NAME]"
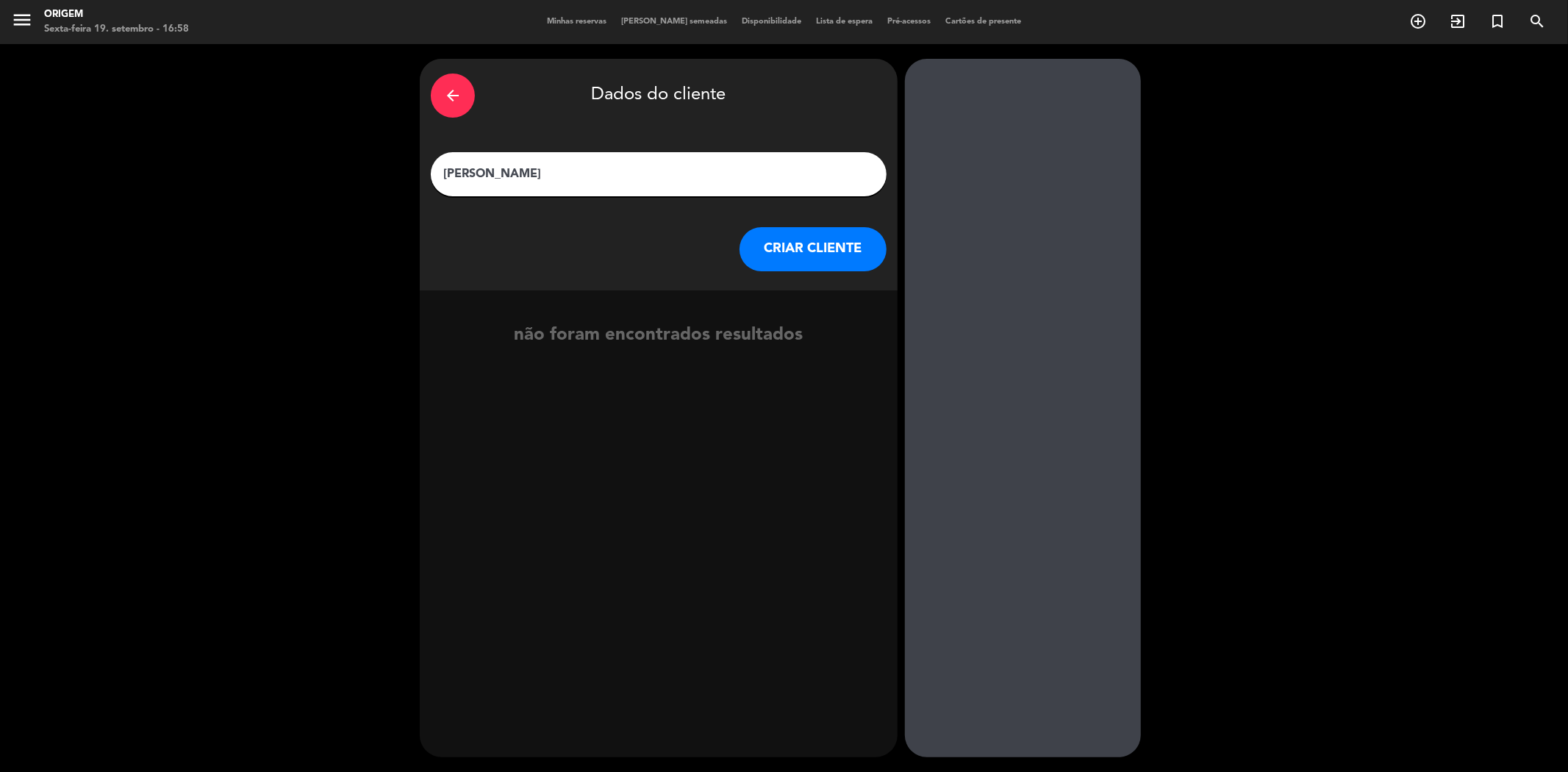
click at [564, 238] on div "CRIAR CLIENTE" at bounding box center [658, 249] width 456 height 44
click at [658, 106] on div "arrow_back Dados do cliente" at bounding box center [658, 96] width 456 height 52
click at [658, 107] on div "arrow_back Dados do cliente" at bounding box center [658, 96] width 456 height 52
click at [647, 175] on input "[PERSON_NAME]" at bounding box center [658, 174] width 434 height 21
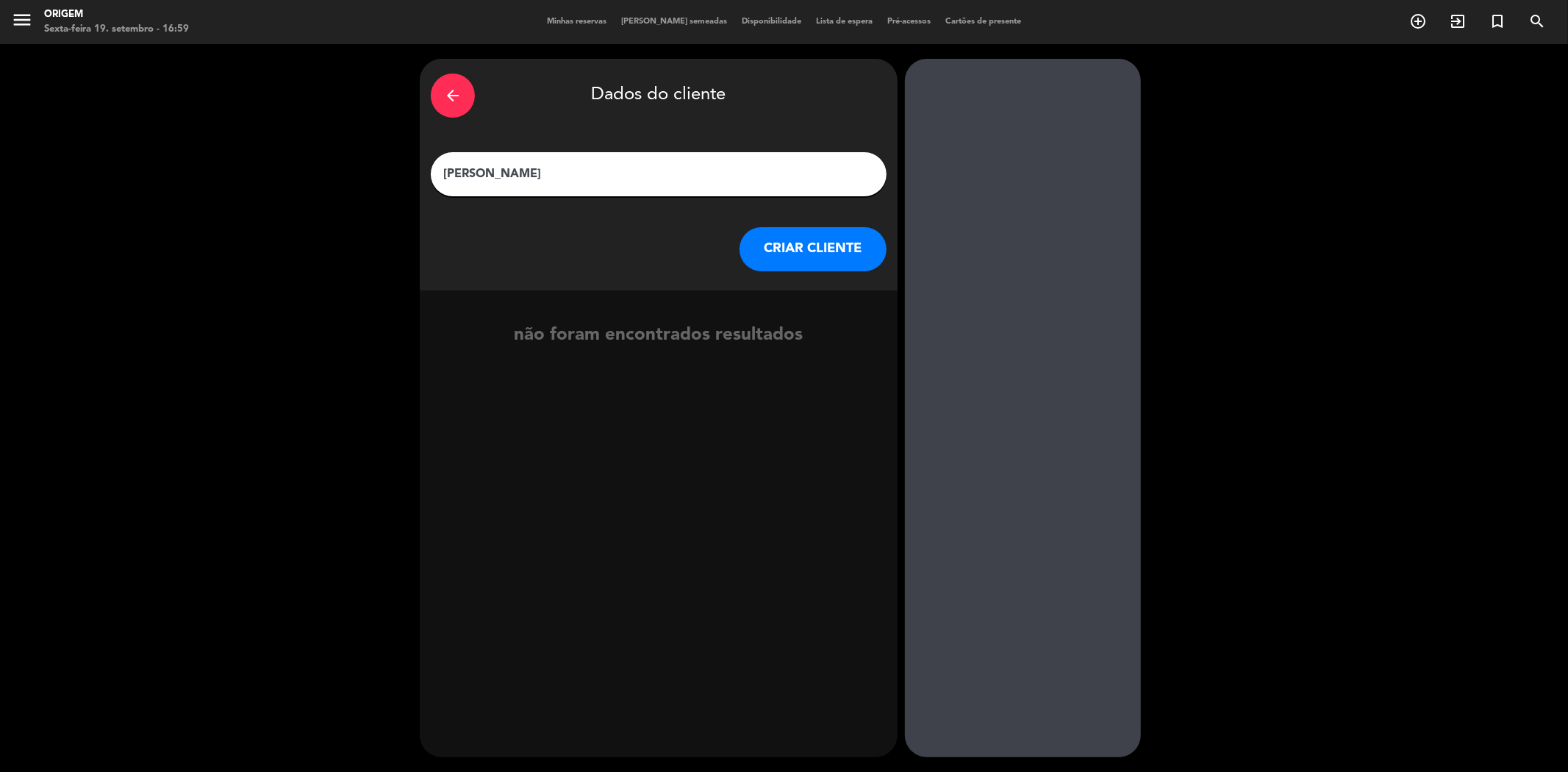
click at [647, 175] on input "[PERSON_NAME]" at bounding box center [658, 174] width 434 height 21
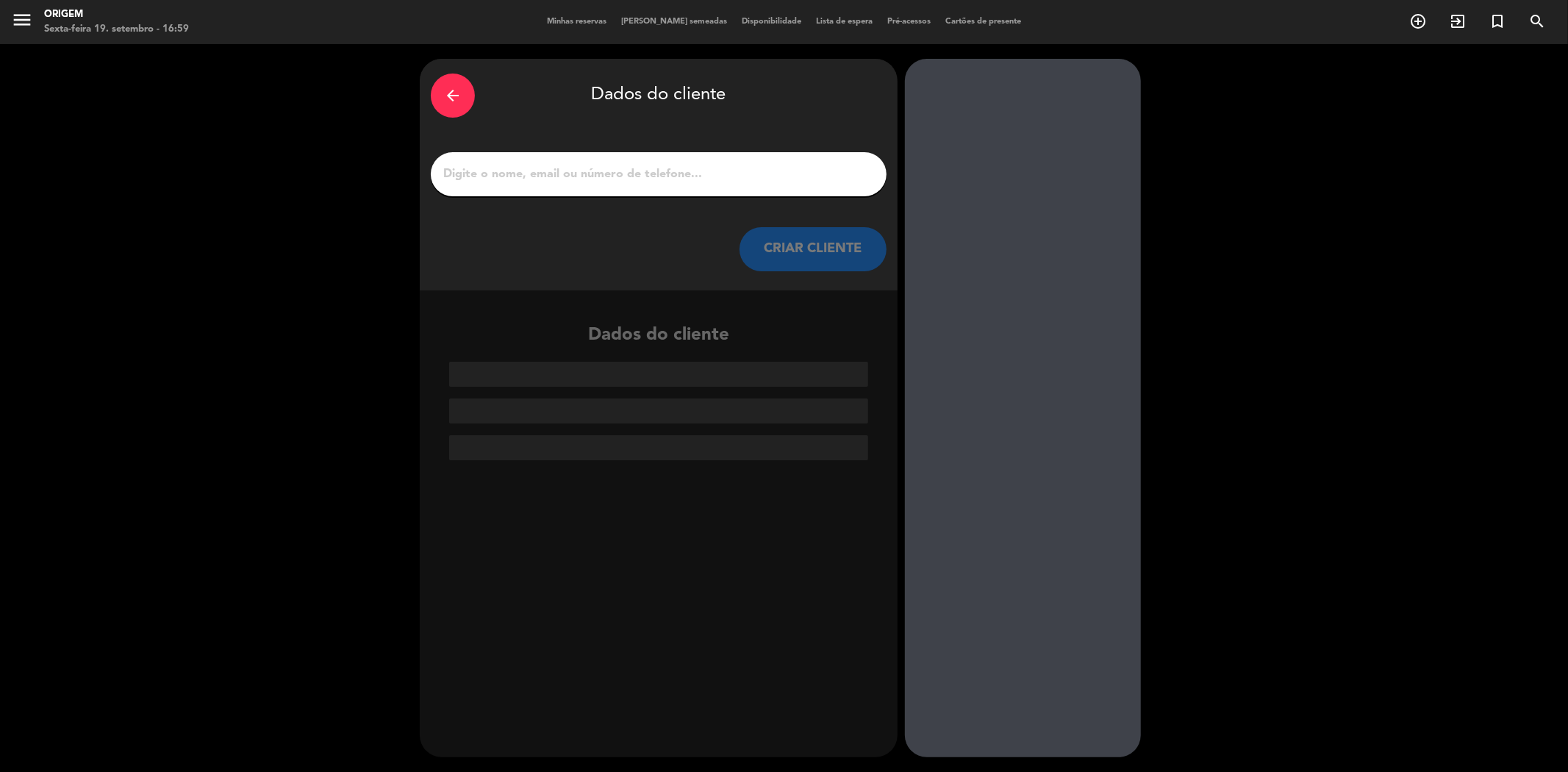
click at [446, 91] on icon "arrow_back" at bounding box center [452, 95] width 18 height 18
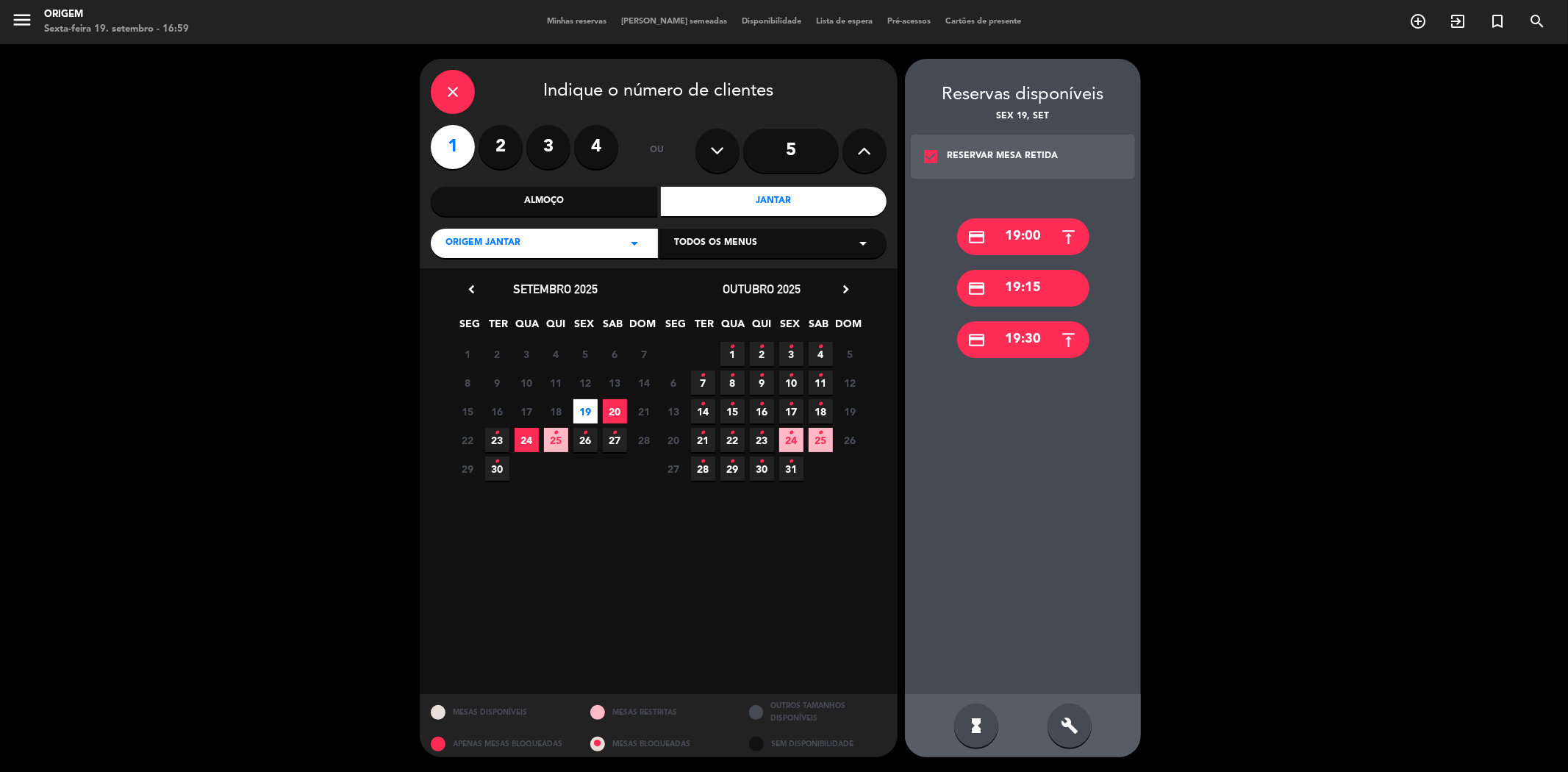
click at [446, 91] on icon "close" at bounding box center [452, 92] width 18 height 18
